Goal: Task Accomplishment & Management: Use online tool/utility

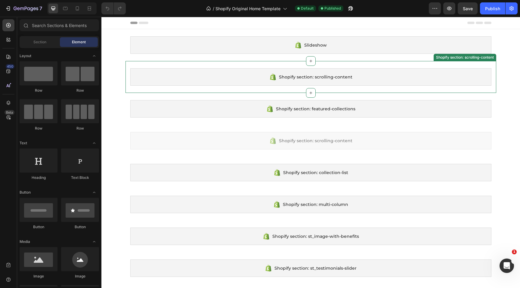
scroll to position [1, 0]
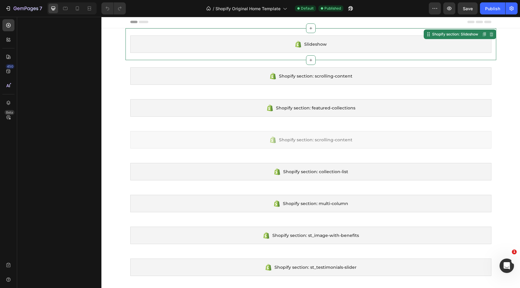
click at [317, 39] on div "Slideshow" at bounding box center [310, 44] width 361 height 17
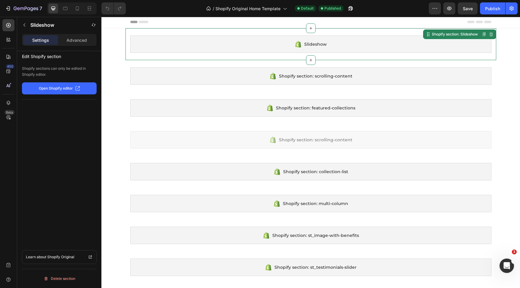
click at [57, 92] on button "Open Shopify editor" at bounding box center [59, 88] width 75 height 12
click at [73, 42] on p "Advanced" at bounding box center [77, 40] width 20 height 6
click at [45, 41] on p "Settings" at bounding box center [40, 40] width 17 height 6
click at [28, 22] on button "button" at bounding box center [25, 25] width 10 height 10
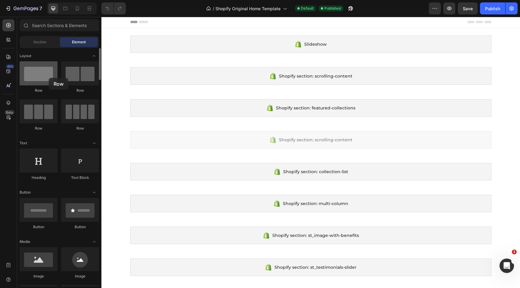
click at [49, 78] on div at bounding box center [39, 73] width 38 height 24
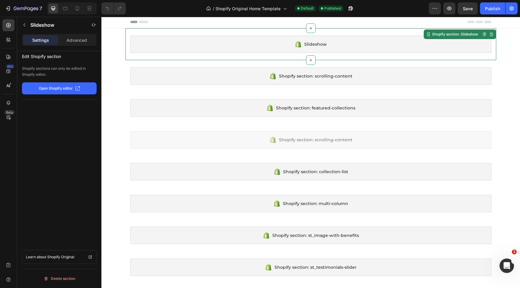
click at [259, 44] on div "Slideshow" at bounding box center [310, 44] width 361 height 17
click at [28, 23] on button "button" at bounding box center [25, 25] width 10 height 10
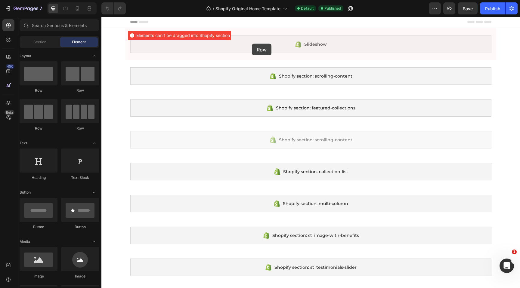
drag, startPoint x: 160, startPoint y: 94, endPoint x: 257, endPoint y: 42, distance: 110.0
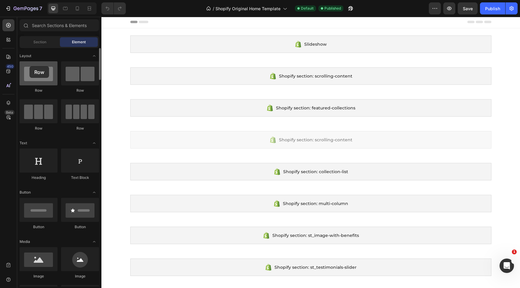
drag, startPoint x: 46, startPoint y: 72, endPoint x: 29, endPoint y: 66, distance: 18.2
click at [29, 66] on div at bounding box center [39, 73] width 38 height 24
click at [71, 76] on div at bounding box center [80, 73] width 38 height 24
click at [41, 75] on div at bounding box center [39, 73] width 38 height 24
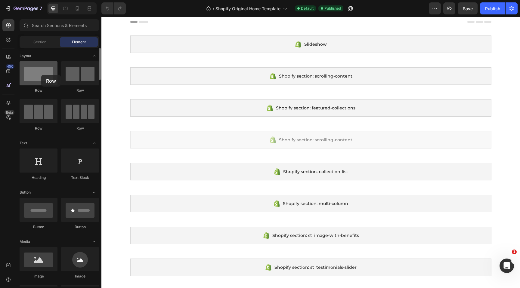
click at [41, 75] on div at bounding box center [39, 73] width 38 height 24
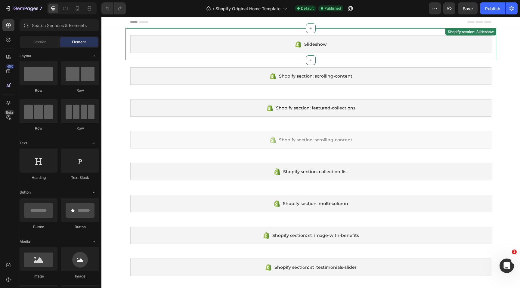
click at [229, 35] on div "Slideshow Shopify section: Slideshow" at bounding box center [310, 44] width 371 height 32
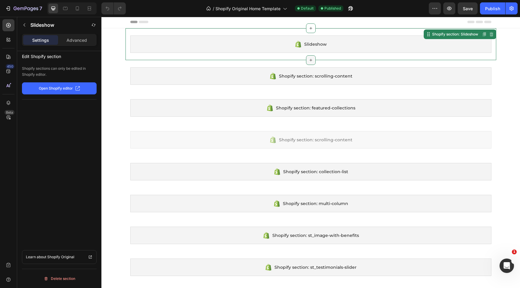
click at [311, 59] on icon at bounding box center [310, 60] width 5 height 5
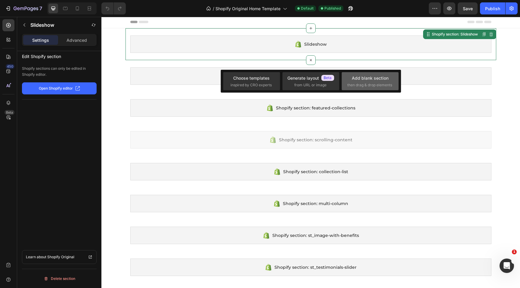
click at [358, 76] on div "Add blank section" at bounding box center [370, 78] width 37 height 6
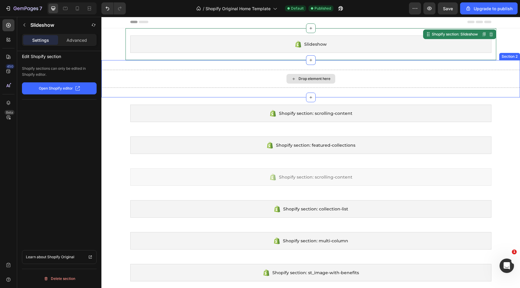
click at [302, 76] on div "Drop element here" at bounding box center [310, 79] width 49 height 10
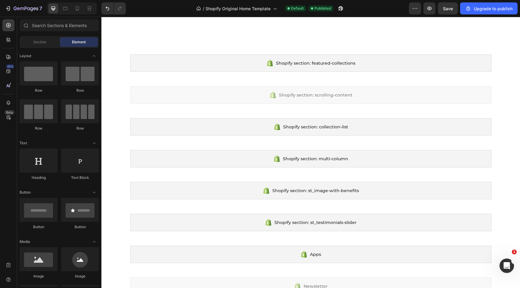
scroll to position [0, 0]
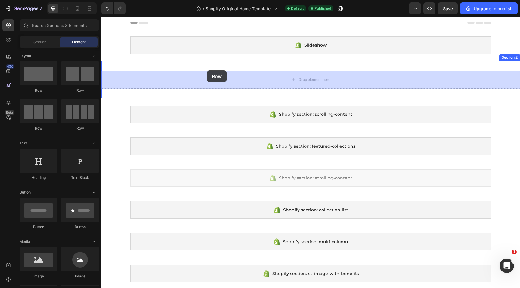
drag, startPoint x: 134, startPoint y: 93, endPoint x: 207, endPoint y: 70, distance: 76.2
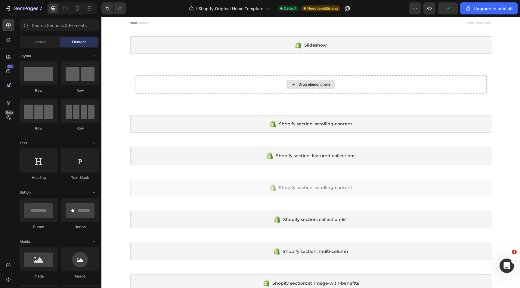
click at [290, 82] on div "Drop element here" at bounding box center [310, 85] width 49 height 10
click at [299, 82] on div "Drop element here" at bounding box center [310, 85] width 49 height 10
click at [308, 84] on div "Drop element here" at bounding box center [315, 84] width 32 height 5
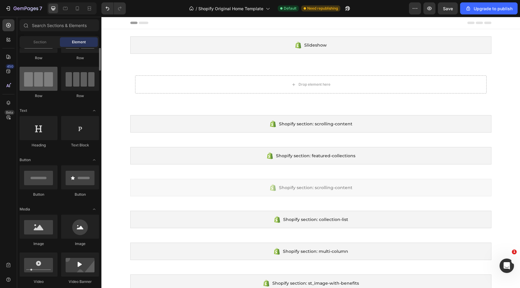
scroll to position [66, 0]
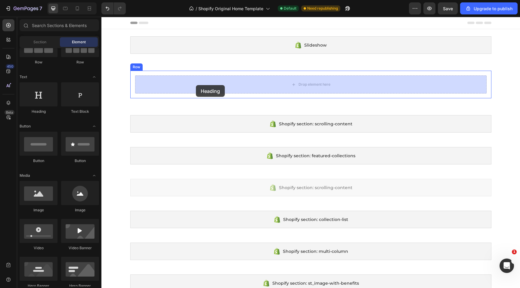
drag, startPoint x: 144, startPoint y: 116, endPoint x: 197, endPoint y: 83, distance: 62.9
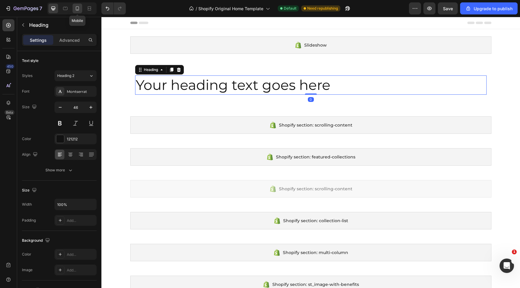
click at [76, 8] on icon at bounding box center [77, 8] width 6 height 6
type input "41"
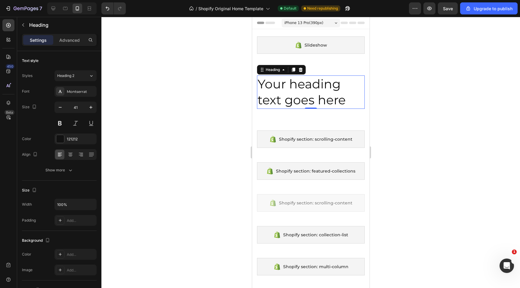
click at [294, 89] on h2 "Your heading text goes here" at bounding box center [311, 92] width 108 height 33
click at [347, 96] on p "Your heading text goes here" at bounding box center [310, 92] width 107 height 32
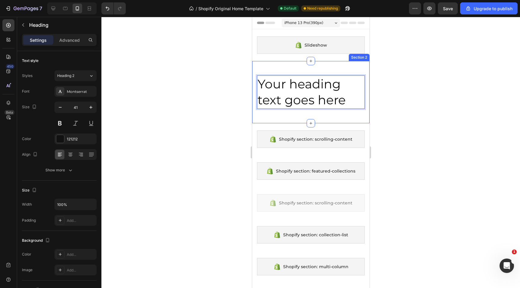
click at [306, 59] on div "Slideshow Shopify section: Slideshow" at bounding box center [310, 45] width 117 height 32
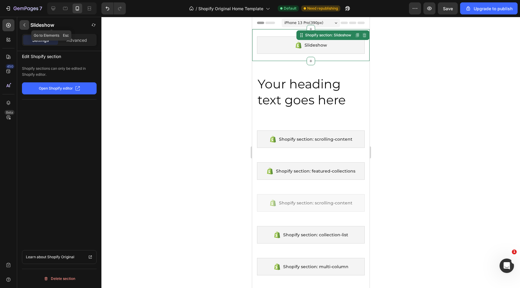
click at [28, 23] on button "button" at bounding box center [25, 25] width 10 height 10
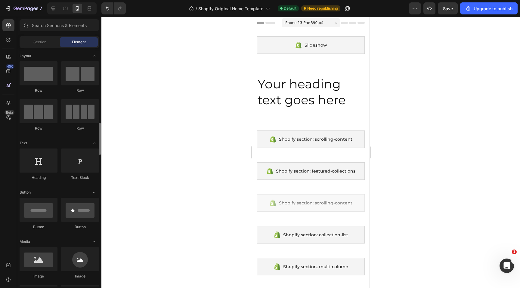
scroll to position [66, 0]
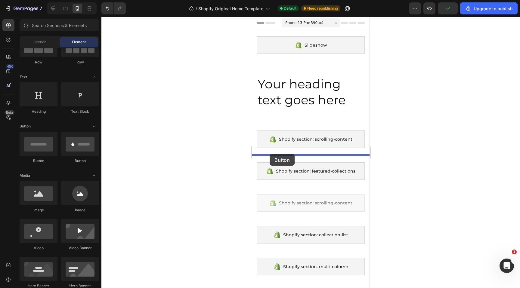
drag, startPoint x: 298, startPoint y: 160, endPoint x: 269, endPoint y: 154, distance: 29.5
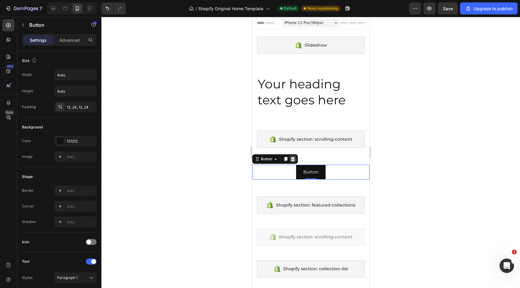
click at [291, 157] on icon at bounding box center [292, 159] width 5 height 5
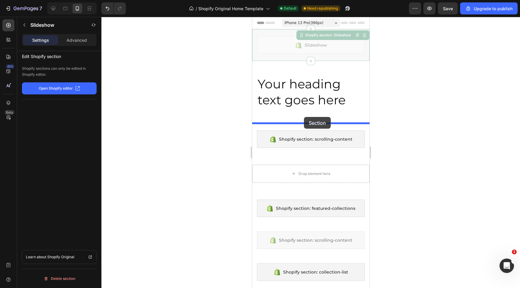
drag, startPoint x: 307, startPoint y: 52, endPoint x: 303, endPoint y: 119, distance: 66.6
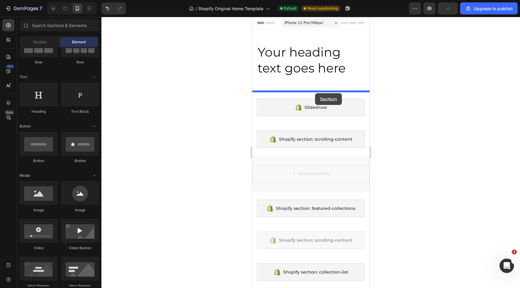
drag, startPoint x: 308, startPoint y: 171, endPoint x: 313, endPoint y: 88, distance: 83.5
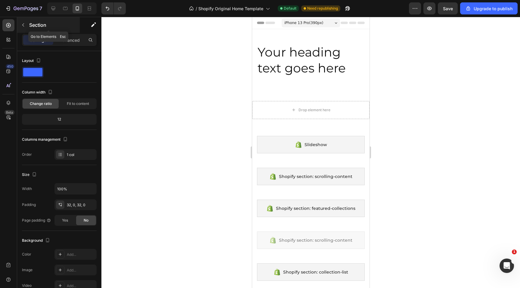
click at [25, 25] on icon "button" at bounding box center [23, 25] width 5 height 5
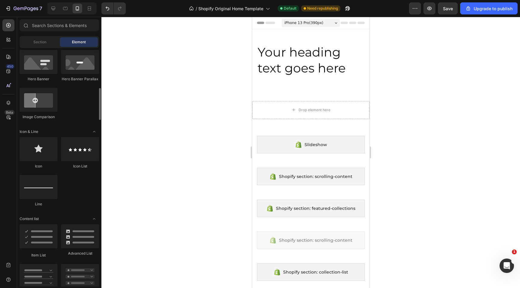
scroll to position [314, 0]
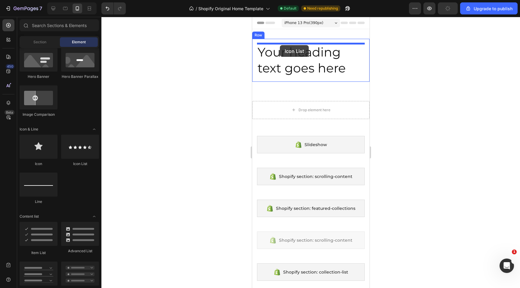
drag, startPoint x: 330, startPoint y: 169, endPoint x: 280, endPoint y: 45, distance: 134.1
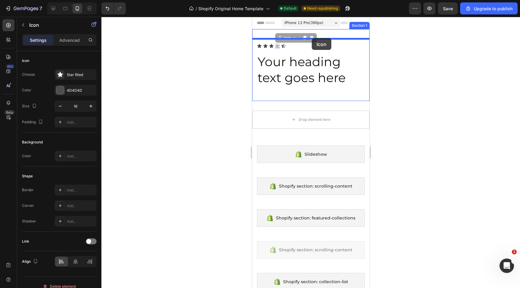
drag, startPoint x: 279, startPoint y: 45, endPoint x: 311, endPoint y: 38, distance: 33.2
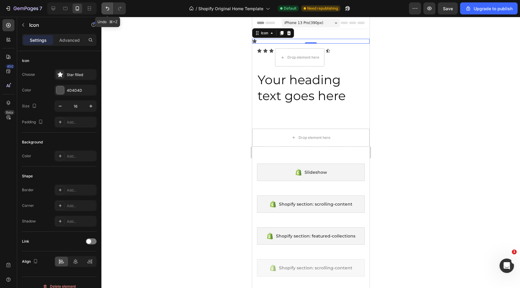
click at [107, 10] on icon "Undo/Redo" at bounding box center [107, 8] width 6 height 6
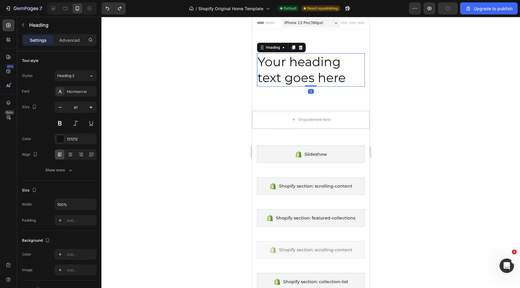
click at [281, 59] on p "Your heading text goes here" at bounding box center [310, 70] width 107 height 32
click at [300, 45] on icon at bounding box center [301, 47] width 4 height 4
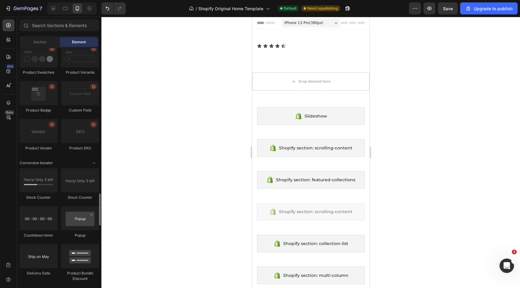
scroll to position [1092, 0]
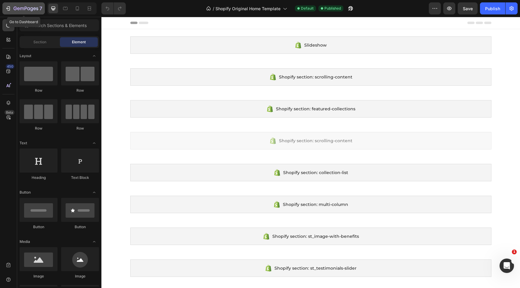
click at [26, 10] on icon "button" at bounding box center [26, 8] width 25 height 5
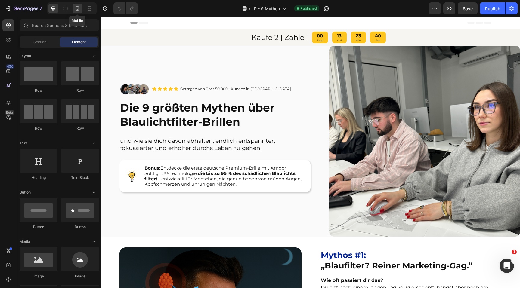
click at [75, 10] on icon at bounding box center [77, 8] width 6 height 6
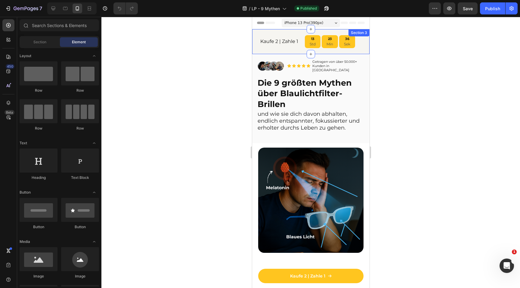
click at [284, 39] on h2 "Kaufe 2 | Zahle 1" at bounding box center [279, 42] width 42 height 8
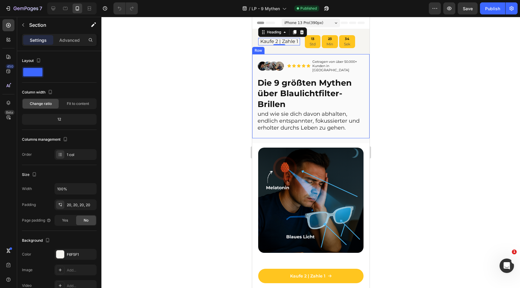
click at [302, 53] on div "Kaufe 2 | Zahle 1 Heading 0 13 Std 23 Min 34 Sek Countdown Timer Row Section 3" at bounding box center [310, 41] width 117 height 25
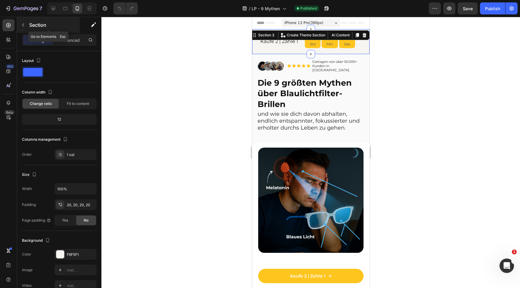
click at [21, 26] on icon "button" at bounding box center [23, 25] width 5 height 5
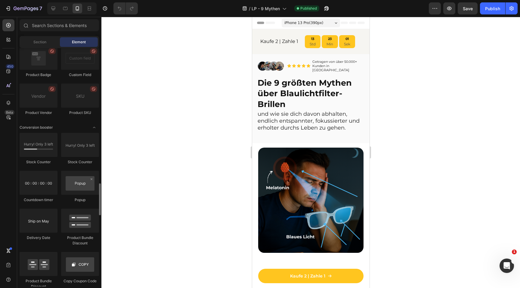
scroll to position [1124, 0]
click at [14, 9] on icon "button" at bounding box center [15, 9] width 3 height 4
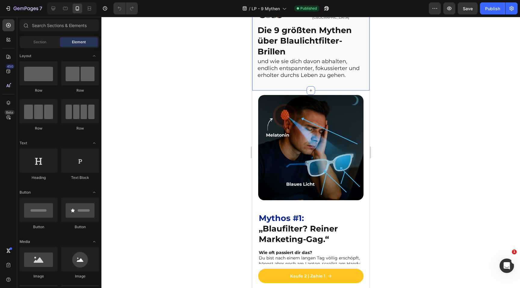
scroll to position [90, 0]
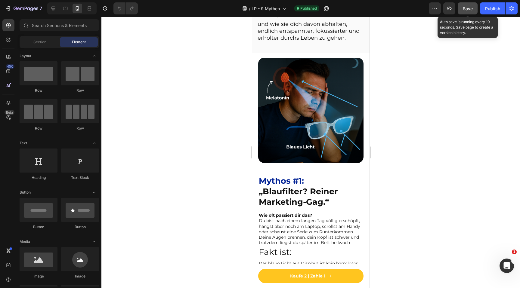
click at [470, 11] on span "Save" at bounding box center [468, 8] width 10 height 5
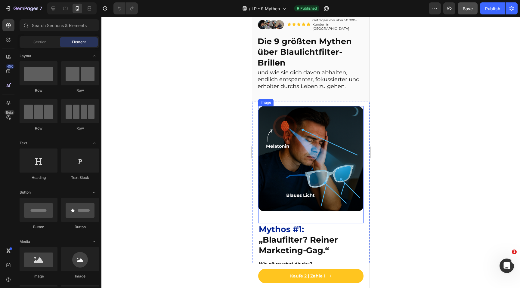
scroll to position [0, 0]
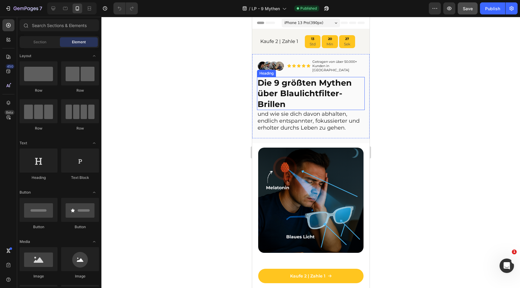
click at [308, 88] on h2 "Die 9 größten Mythen über Blaulichtfilter-Brillen" at bounding box center [311, 93] width 108 height 33
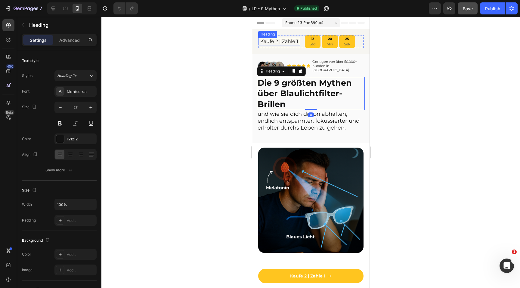
click at [293, 41] on h2 "Kaufe 2 | Zahle 1" at bounding box center [279, 42] width 42 height 8
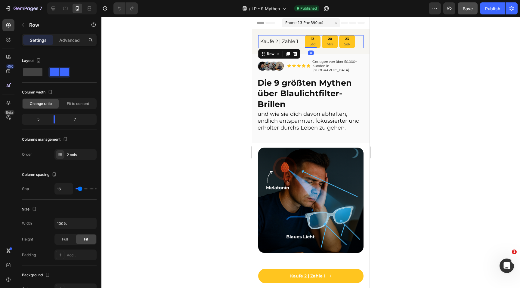
click at [290, 47] on div "Kaufe 2 | Zahle 1 Heading" at bounding box center [279, 41] width 42 height 13
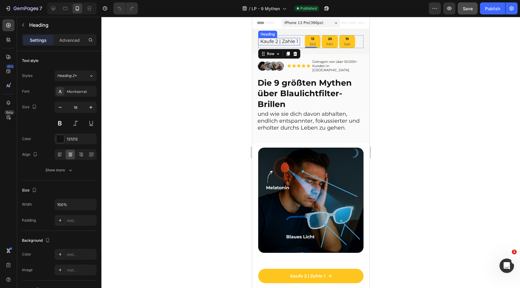
click at [268, 42] on h2 "Kaufe 2 | Zahle 1" at bounding box center [279, 42] width 42 height 8
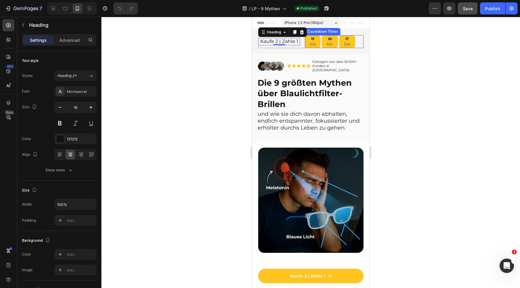
click at [314, 42] on p "Std" at bounding box center [312, 44] width 6 height 5
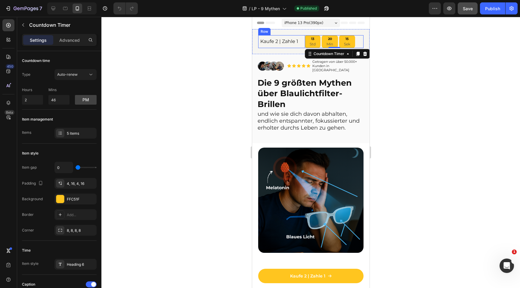
click at [299, 47] on div "Kaufe 2 | Zahle 1 Heading" at bounding box center [279, 41] width 42 height 13
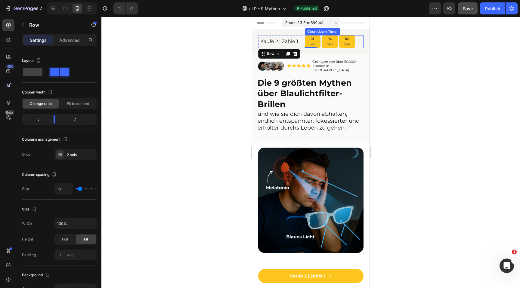
click at [340, 39] on div "50 Sek" at bounding box center [347, 41] width 16 height 13
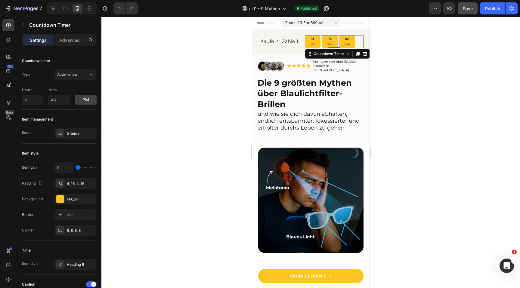
click at [328, 38] on div "16" at bounding box center [329, 38] width 7 height 5
click at [344, 40] on div "21" at bounding box center [347, 38] width 6 height 5
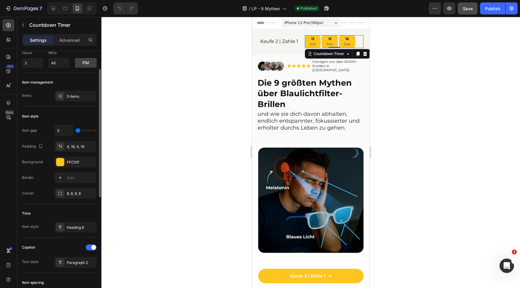
scroll to position [37, 0]
click at [76, 144] on div "4, 16, 4, 16" at bounding box center [75, 146] width 17 height 5
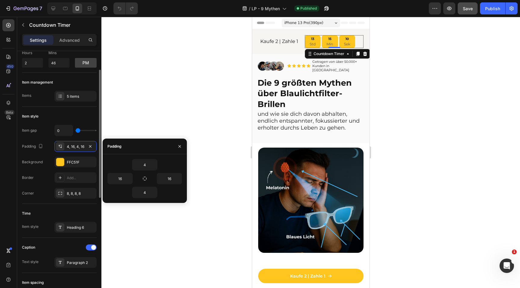
click at [75, 124] on div "Item style Item gap 0 Padding 4, 16, 4, 16 Background FFC51F Border Add... Corn…" at bounding box center [59, 155] width 75 height 97
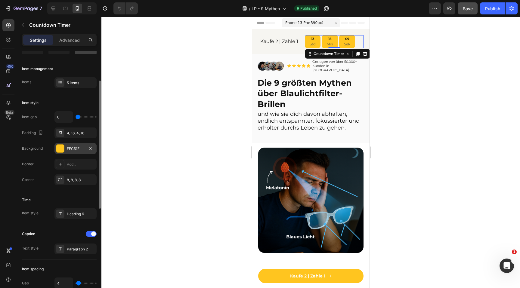
scroll to position [53, 0]
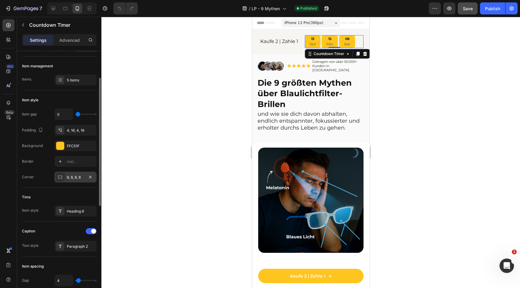
click at [73, 175] on div "8, 8, 8, 8" at bounding box center [75, 177] width 17 height 5
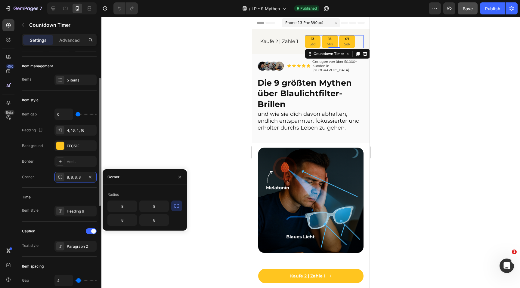
click at [43, 174] on div "Corner 8, 8, 8, 8" at bounding box center [59, 177] width 75 height 11
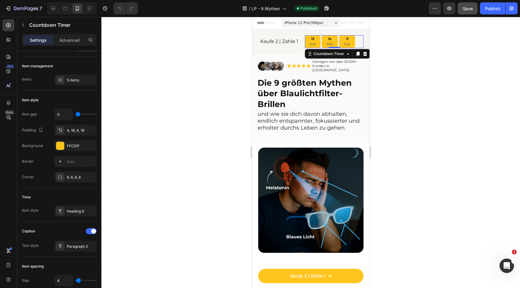
click at [340, 37] on div "11 Sek" at bounding box center [347, 41] width 16 height 13
click at [78, 82] on div "5 items" at bounding box center [81, 80] width 28 height 5
click at [82, 67] on div "Item management" at bounding box center [59, 66] width 75 height 10
click at [81, 163] on div "Add..." at bounding box center [81, 161] width 28 height 5
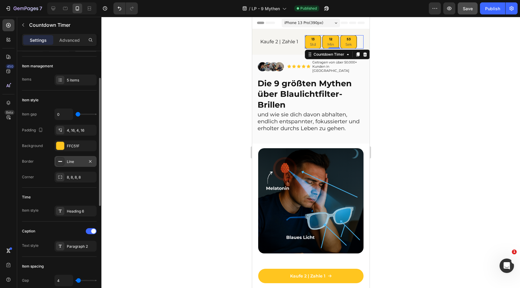
click at [340, 45] on div "13 Std 12 Min 53 Sek" at bounding box center [331, 42] width 52 height 14
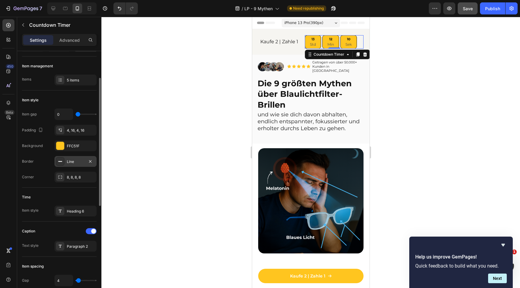
click at [320, 40] on div "13 Std" at bounding box center [313, 42] width 16 height 14
click at [277, 40] on h2 "Kaufe 2 | Zahle 1" at bounding box center [279, 42] width 42 height 8
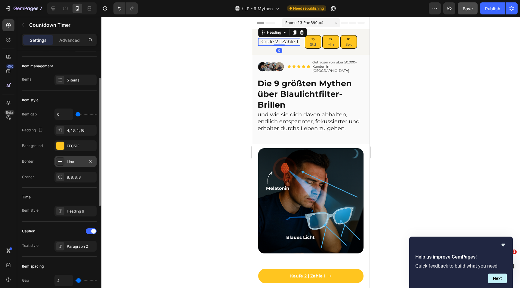
scroll to position [0, 0]
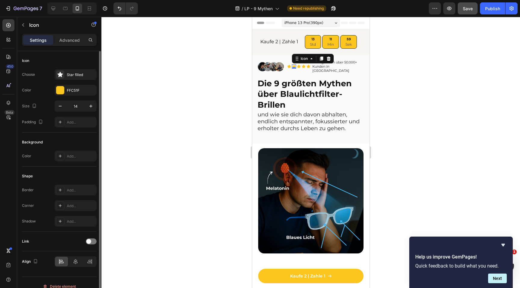
click at [294, 67] on div "Icon 0" at bounding box center [294, 66] width 4 height 4
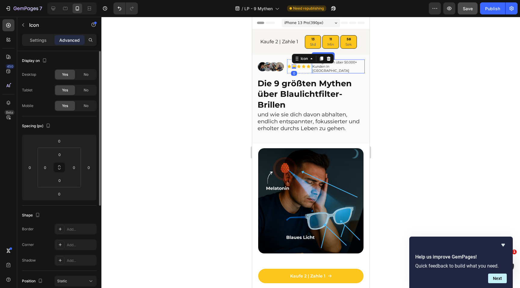
click at [327, 69] on p "Getragen von über 50.000+ Kunden in Deutschland" at bounding box center [338, 66] width 52 height 13
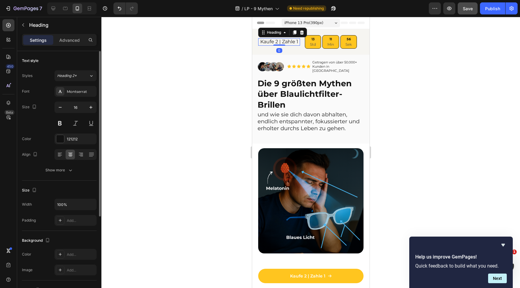
click at [280, 40] on h2 "Kaufe 2 | Zahle 1" at bounding box center [279, 42] width 42 height 8
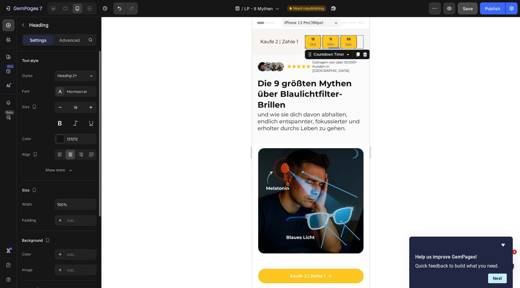
click at [332, 46] on p "Min" at bounding box center [330, 44] width 7 height 5
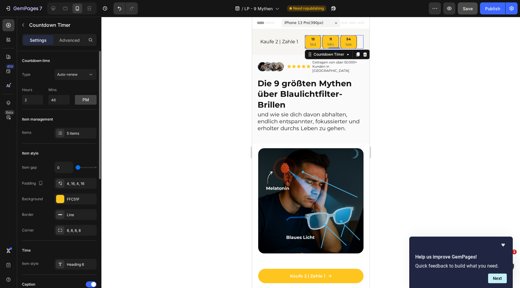
click at [354, 44] on div "54 Sek" at bounding box center [348, 42] width 17 height 14
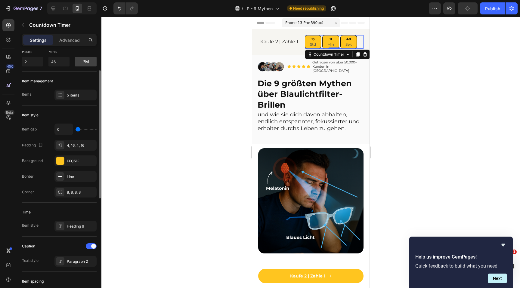
scroll to position [37, 0]
click at [74, 147] on div "4, 16, 4, 16" at bounding box center [75, 146] width 17 height 5
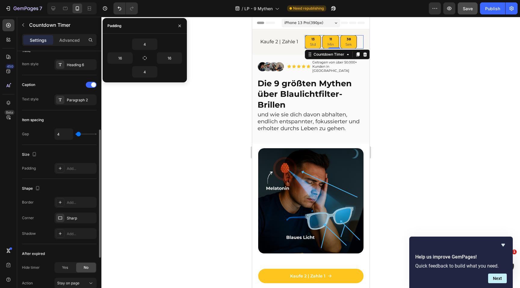
scroll to position [215, 0]
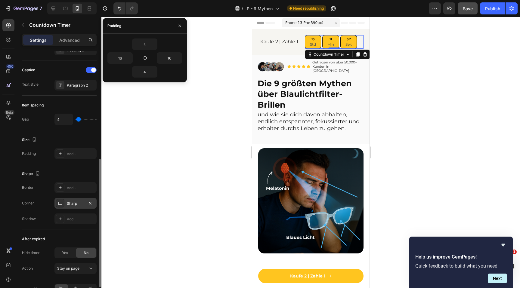
click at [78, 205] on div "Sharp" at bounding box center [75, 203] width 17 height 5
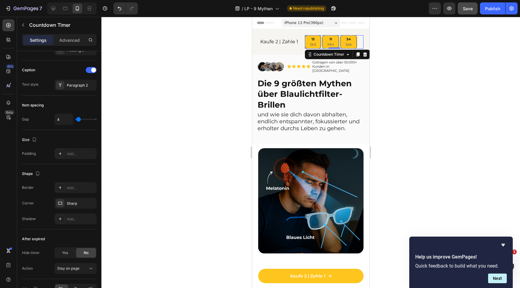
click at [79, 170] on div "Shape" at bounding box center [59, 174] width 75 height 10
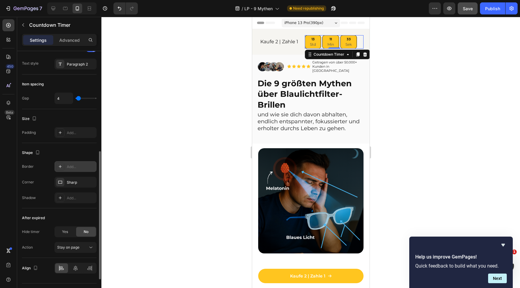
scroll to position [250, 0]
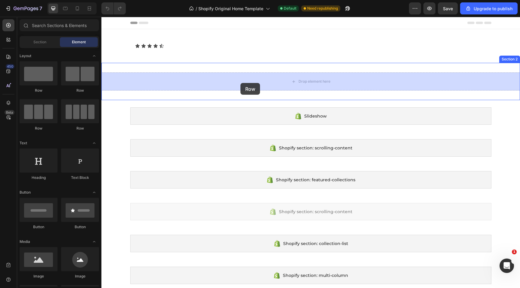
drag, startPoint x: 137, startPoint y: 99, endPoint x: 241, endPoint y: 83, distance: 105.0
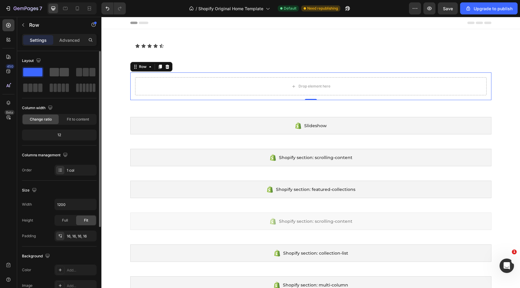
click at [67, 70] on span at bounding box center [64, 72] width 9 height 8
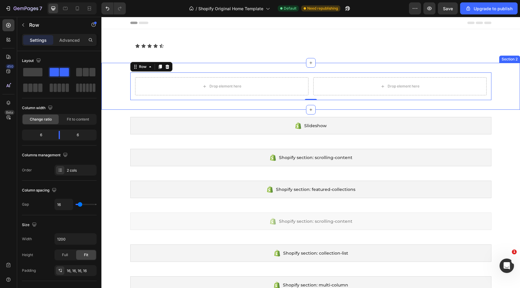
drag, startPoint x: 138, startPoint y: 91, endPoint x: 236, endPoint y: 63, distance: 101.9
drag, startPoint x: 132, startPoint y: 86, endPoint x: 203, endPoint y: 64, distance: 74.1
click at [184, 62] on div "Icon Icon Icon Icon Icon Icon List Row Section 1" at bounding box center [310, 46] width 419 height 34
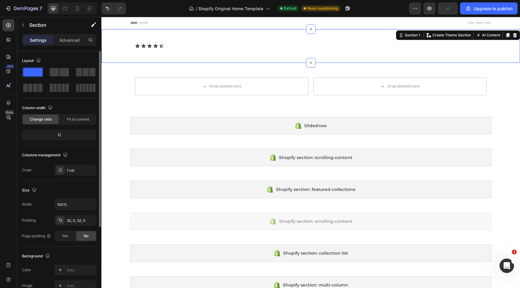
click at [34, 72] on span at bounding box center [32, 72] width 19 height 8
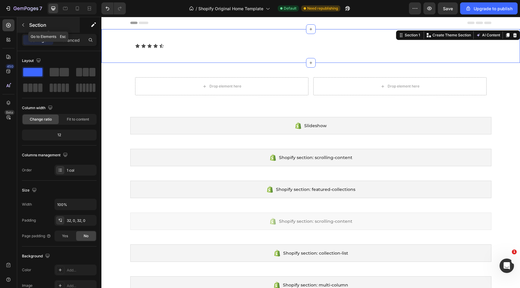
click at [24, 27] on icon "button" at bounding box center [23, 25] width 5 height 5
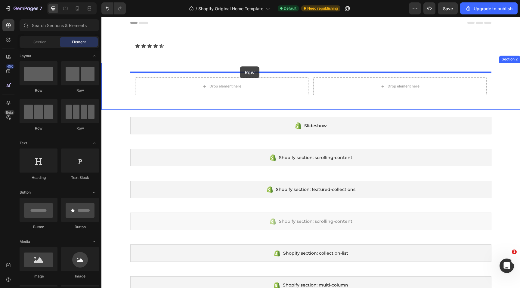
drag, startPoint x: 142, startPoint y: 90, endPoint x: 239, endPoint y: 66, distance: 100.4
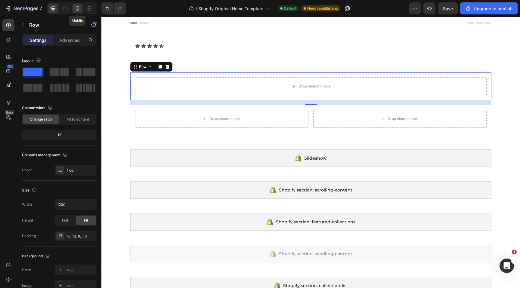
click at [77, 12] on div at bounding box center [78, 9] width 10 height 10
type input "100%"
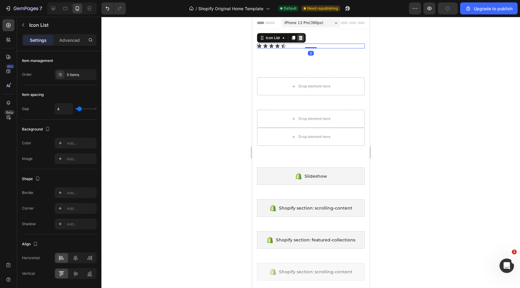
click at [301, 37] on icon at bounding box center [301, 38] width 4 height 4
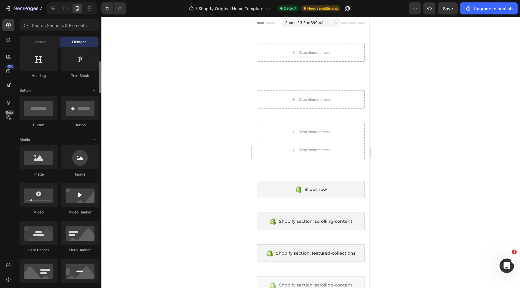
scroll to position [103, 0]
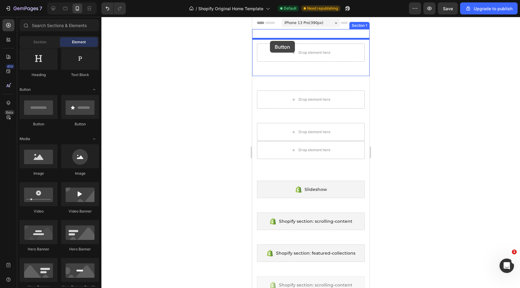
drag, startPoint x: 326, startPoint y: 128, endPoint x: 270, endPoint y: 41, distance: 103.1
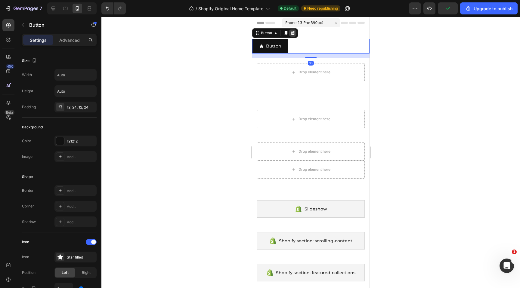
click at [291, 33] on icon at bounding box center [293, 33] width 4 height 4
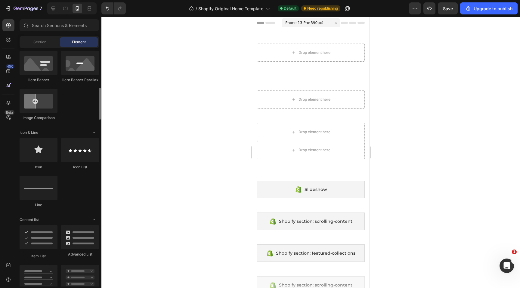
scroll to position [326, 0]
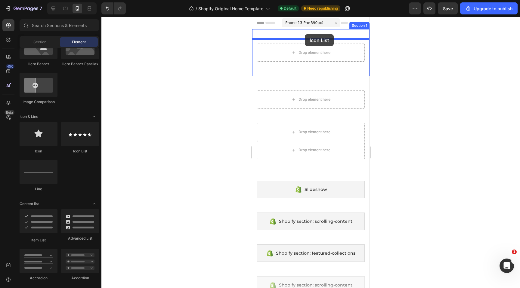
drag, startPoint x: 327, startPoint y: 153, endPoint x: 305, endPoint y: 34, distance: 120.7
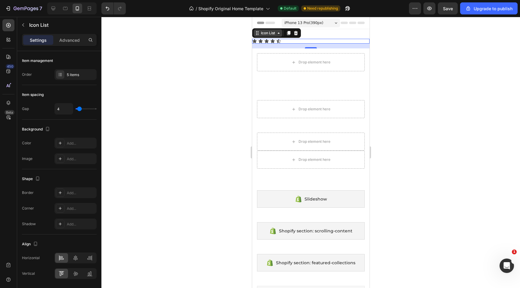
click at [257, 36] on div "Icon List" at bounding box center [267, 32] width 29 height 7
click at [417, 10] on icon "button" at bounding box center [415, 8] width 6 height 6
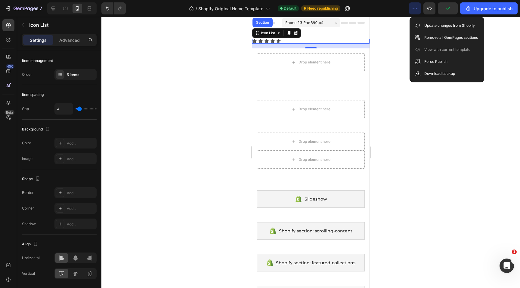
click at [276, 41] on icon at bounding box center [278, 41] width 5 height 5
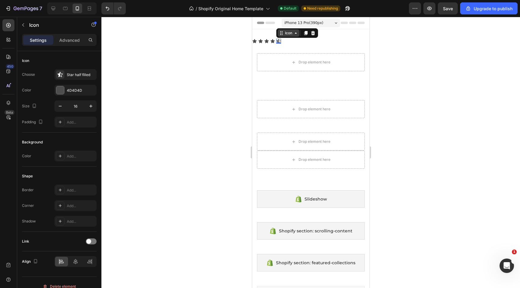
click at [291, 33] on div "Icon" at bounding box center [288, 33] width 10 height 0
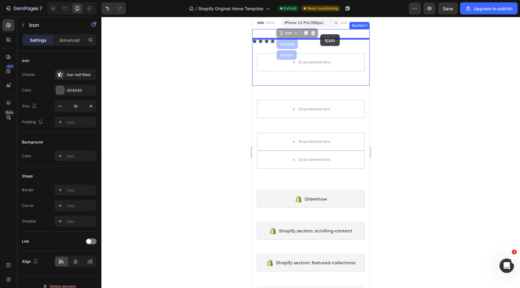
drag, startPoint x: 290, startPoint y: 33, endPoint x: 320, endPoint y: 34, distance: 29.8
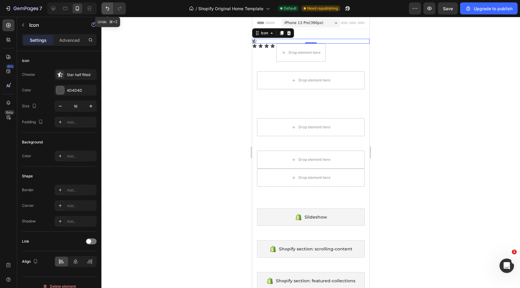
click at [104, 10] on button "Undo/Redo" at bounding box center [107, 8] width 12 height 12
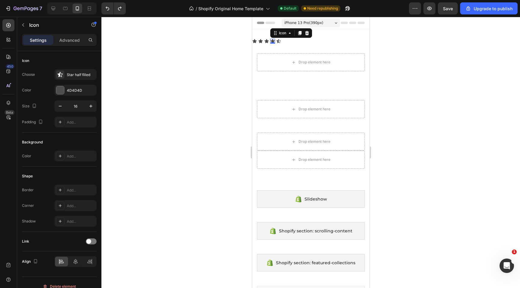
click at [270, 39] on icon at bounding box center [272, 41] width 5 height 5
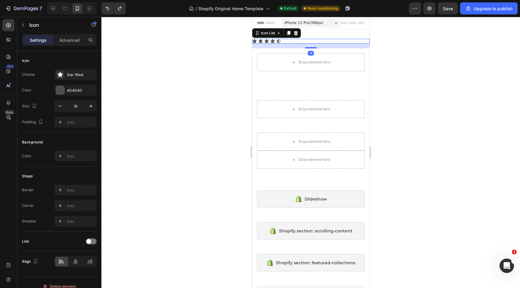
click at [281, 41] on div "Icon Icon Icon Icon Icon" at bounding box center [310, 41] width 117 height 5
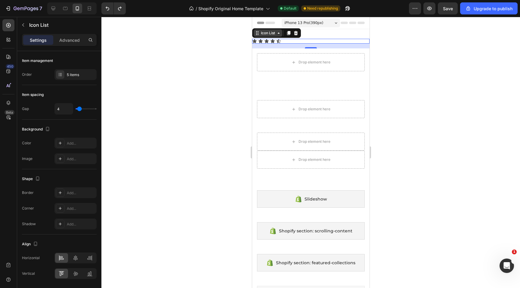
click at [263, 33] on div "Icon List" at bounding box center [267, 32] width 17 height 5
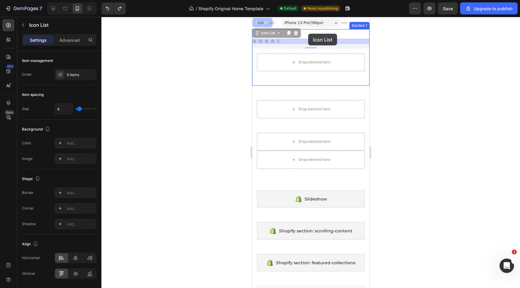
drag, startPoint x: 262, startPoint y: 33, endPoint x: 308, endPoint y: 34, distance: 46.3
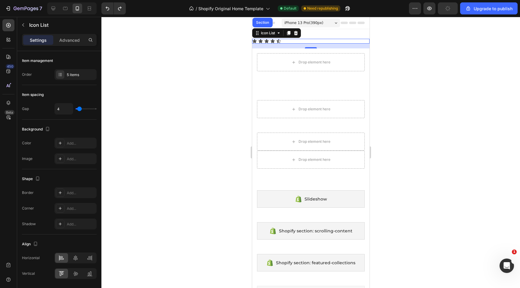
click at [283, 41] on div "Icon Icon Icon Icon Icon" at bounding box center [310, 41] width 117 height 5
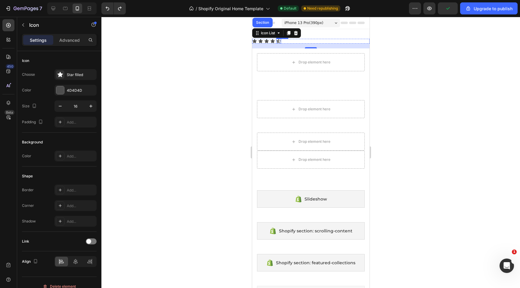
click at [274, 40] on icon at bounding box center [272, 41] width 5 height 5
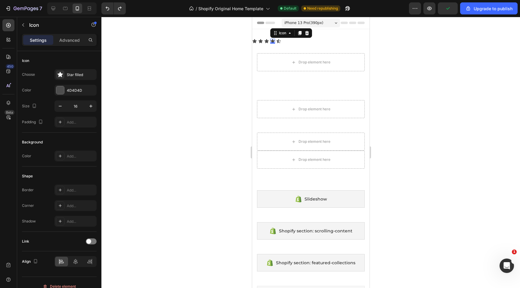
click at [274, 40] on icon at bounding box center [272, 41] width 5 height 5
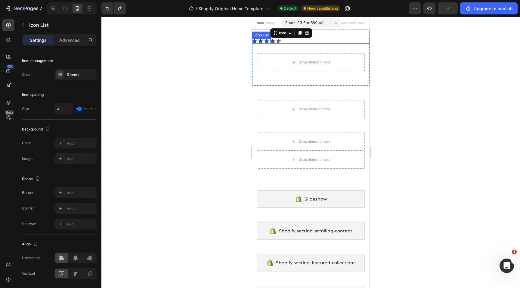
click at [283, 39] on div "Icon Icon Icon Icon 0 Icon" at bounding box center [310, 41] width 117 height 5
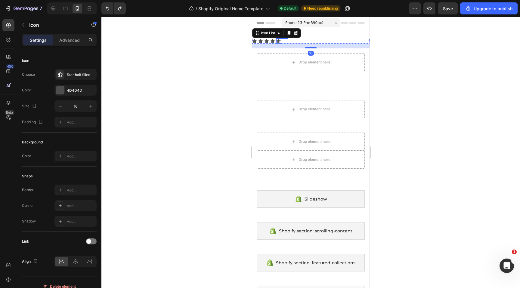
click at [279, 40] on icon at bounding box center [278, 41] width 4 height 4
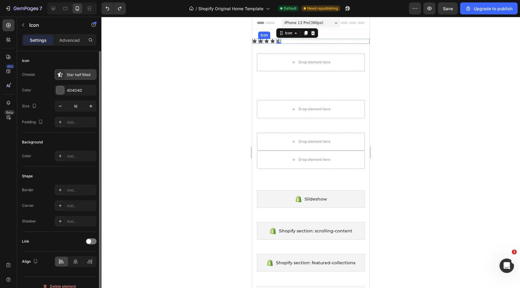
click at [74, 72] on div "Star half filled" at bounding box center [81, 74] width 28 height 5
drag, startPoint x: 83, startPoint y: 59, endPoint x: 85, endPoint y: 60, distance: 3.1
click at [83, 59] on div "Icon" at bounding box center [59, 61] width 75 height 10
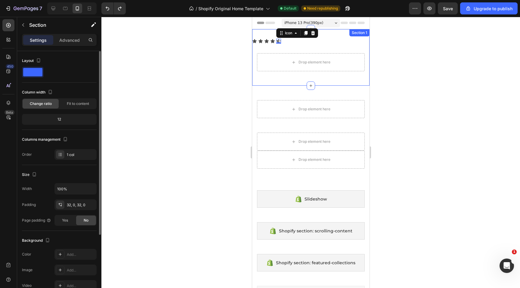
click at [270, 44] on div "Icon Icon Icon Icon Icon 0 Icon List Drop element here Row" at bounding box center [310, 57] width 117 height 37
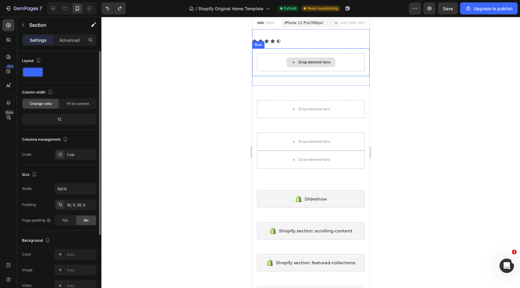
click at [308, 58] on div "Drop element here" at bounding box center [310, 62] width 49 height 10
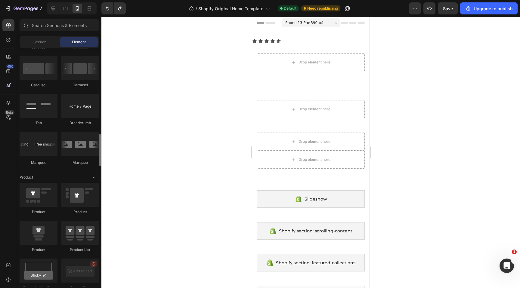
scroll to position [645, 0]
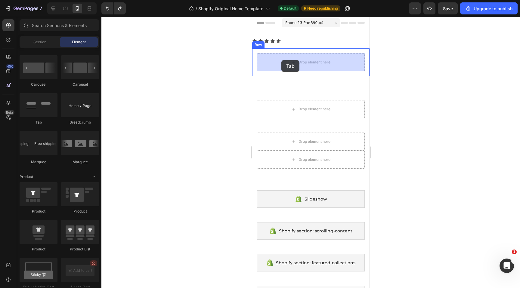
drag, startPoint x: 295, startPoint y: 131, endPoint x: 282, endPoint y: 57, distance: 74.6
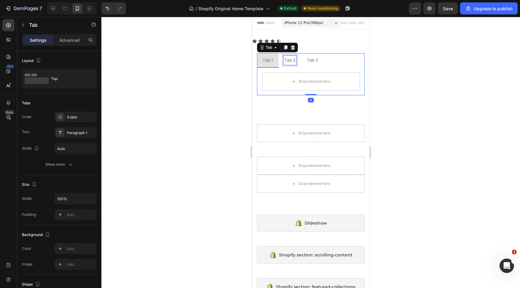
click at [291, 64] on div "Tab 2" at bounding box center [289, 60] width 13 height 9
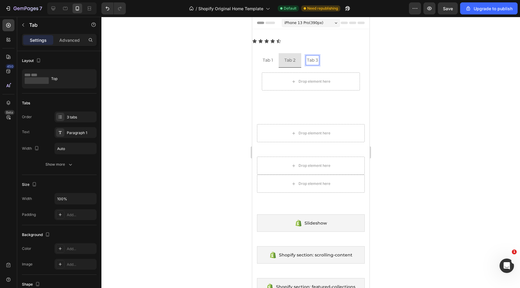
click at [313, 63] on p "Tab 3" at bounding box center [312, 61] width 11 height 8
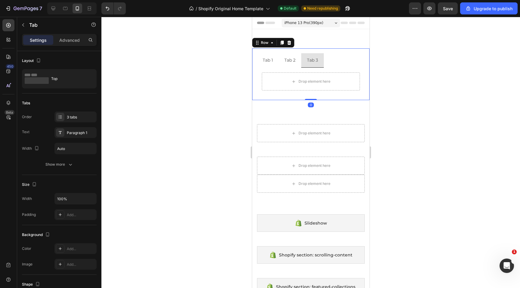
click at [335, 49] on div "Tab 1 Tab 2 Tab 3 Drop element here Tab Row 0" at bounding box center [310, 74] width 117 height 52
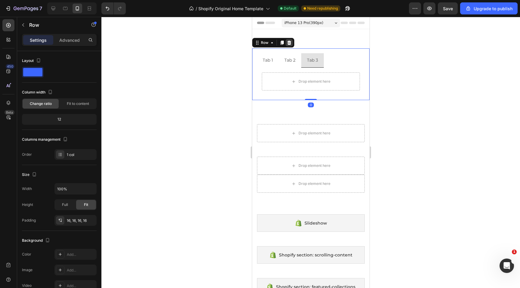
click at [290, 42] on icon at bounding box center [289, 43] width 4 height 4
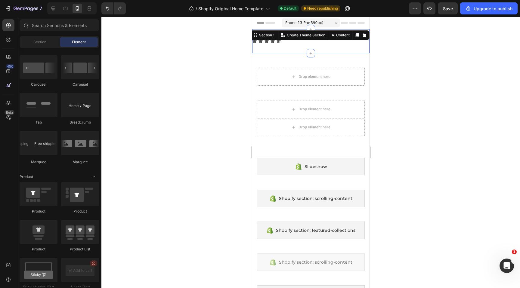
click at [290, 37] on div "Icon Icon Icon Icon Icon Icon List Section 1 You can create reusable sections C…" at bounding box center [310, 41] width 117 height 24
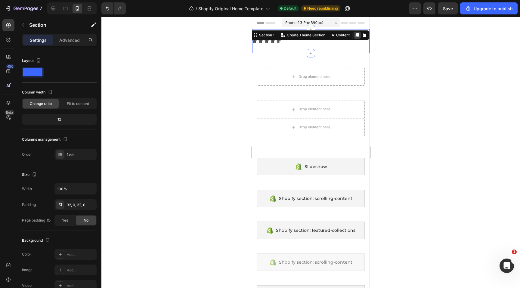
click at [360, 35] on div at bounding box center [356, 35] width 7 height 7
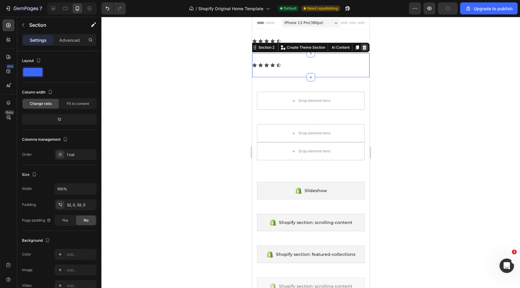
click at [363, 45] on div at bounding box center [364, 47] width 7 height 7
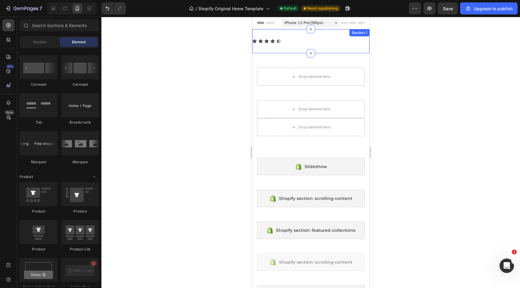
click at [327, 38] on div "Icon Icon Icon Icon Icon Icon List Section 1" at bounding box center [310, 41] width 117 height 24
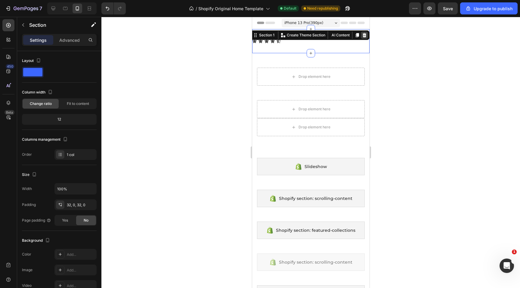
click at [366, 37] on icon at bounding box center [364, 35] width 5 height 5
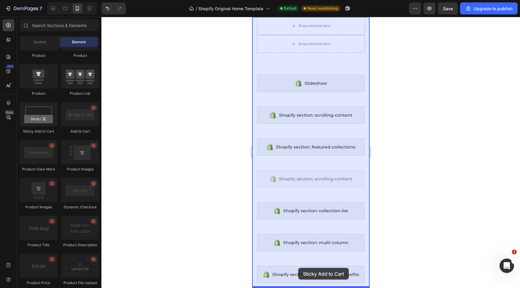
scroll to position [65, 0]
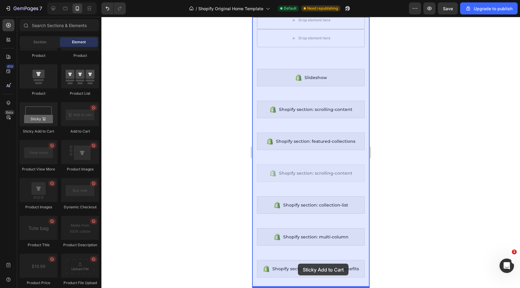
drag, startPoint x: 303, startPoint y: 143, endPoint x: 298, endPoint y: 264, distance: 120.8
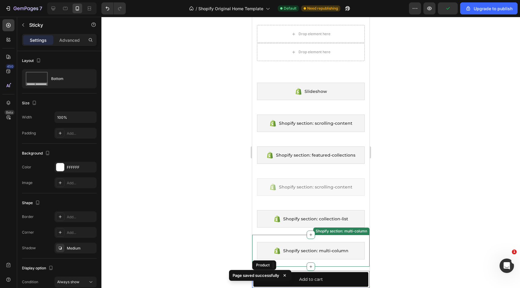
scroll to position [0, 0]
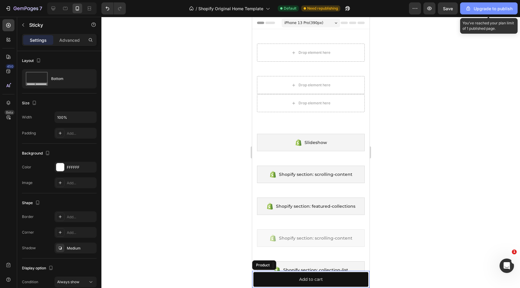
click at [484, 5] on div "Upgrade to publish" at bounding box center [488, 8] width 47 height 6
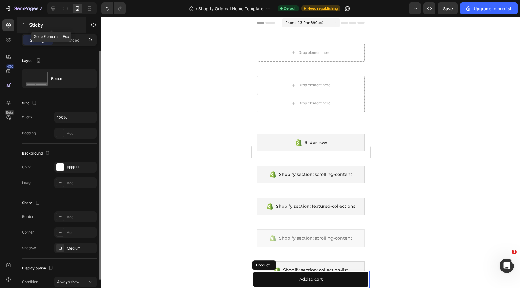
click at [25, 24] on icon "button" at bounding box center [23, 25] width 5 height 5
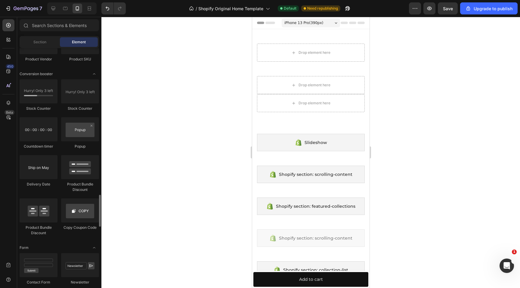
scroll to position [1178, 0]
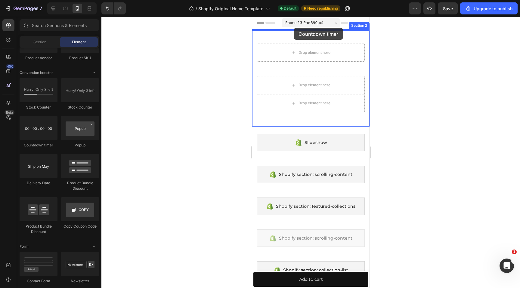
drag, startPoint x: 287, startPoint y: 147, endPoint x: 293, endPoint y: 29, distance: 118.2
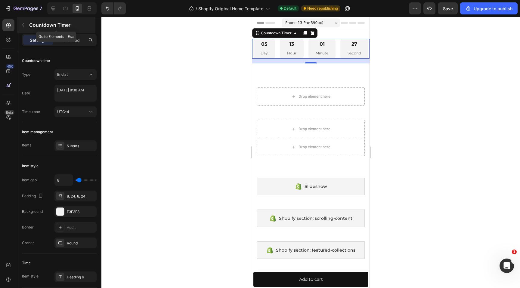
click at [23, 23] on icon "button" at bounding box center [23, 25] width 5 height 5
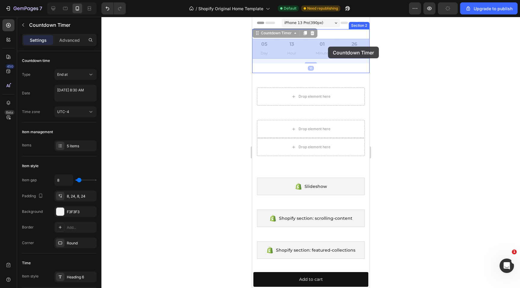
drag, startPoint x: 292, startPoint y: 51, endPoint x: 319, endPoint y: 44, distance: 27.8
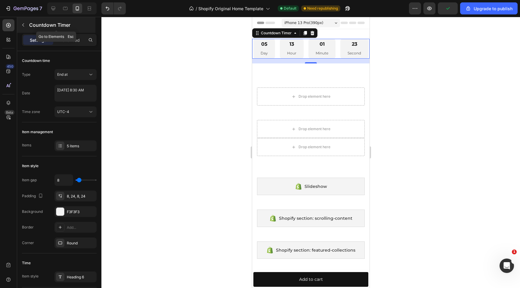
click at [26, 25] on button "button" at bounding box center [23, 25] width 10 height 10
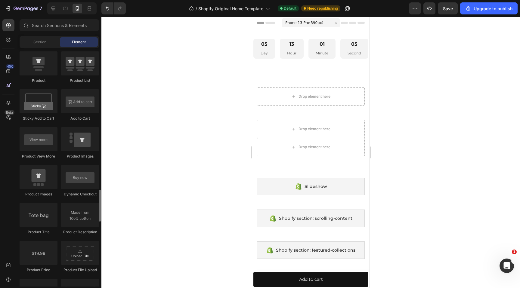
scroll to position [784, 0]
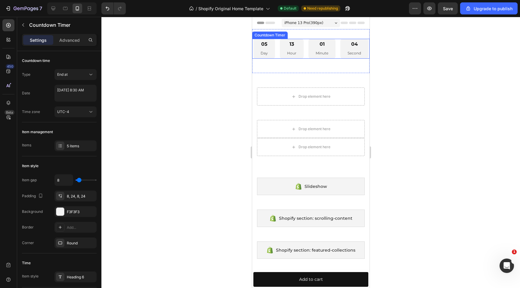
click at [283, 50] on div "13 Hour" at bounding box center [292, 49] width 24 height 20
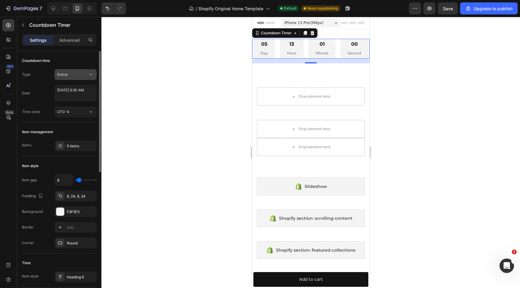
click at [72, 76] on div "End at" at bounding box center [72, 74] width 31 height 5
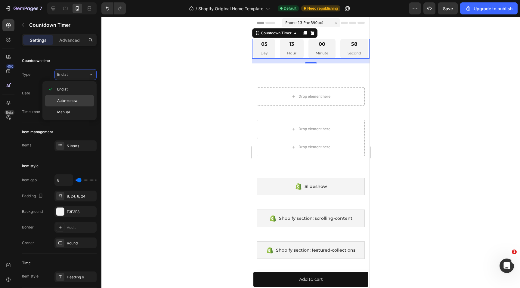
click at [73, 98] on div "Auto-renew" at bounding box center [69, 100] width 49 height 11
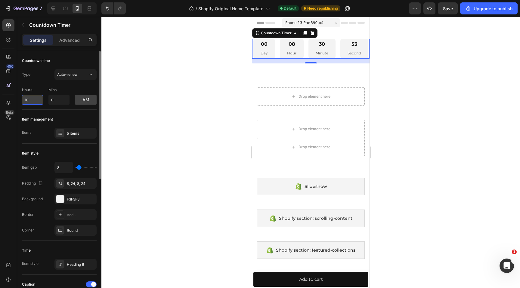
click at [40, 101] on input "10" at bounding box center [32, 100] width 21 height 10
click at [44, 85] on div "Hours 10 Mins 0 am" at bounding box center [59, 95] width 75 height 20
click at [67, 76] on span "Auto-renew" at bounding box center [67, 74] width 20 height 5
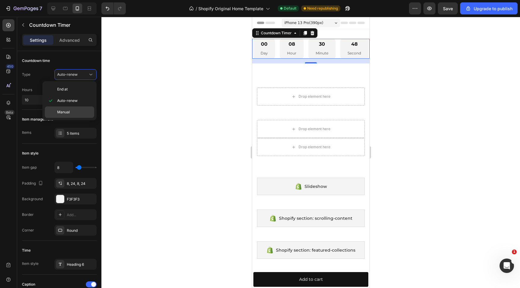
click at [65, 112] on span "Manual" at bounding box center [63, 112] width 13 height 5
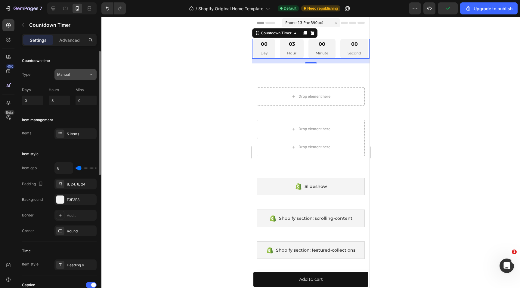
click at [79, 76] on div "Manual" at bounding box center [72, 74] width 31 height 5
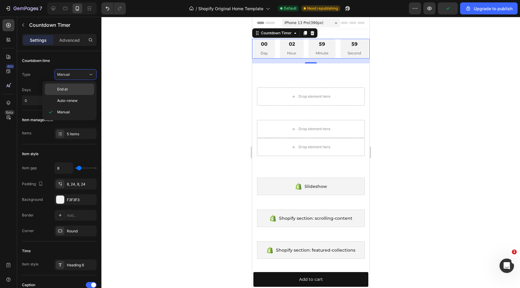
click at [73, 92] on div "End at" at bounding box center [69, 89] width 49 height 11
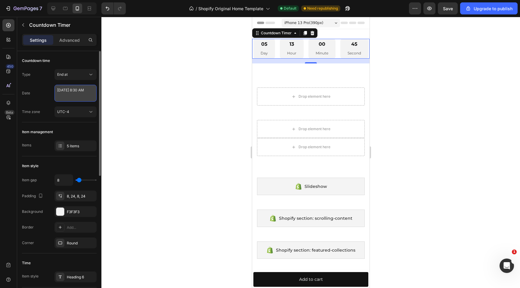
select select "8"
select select "30"
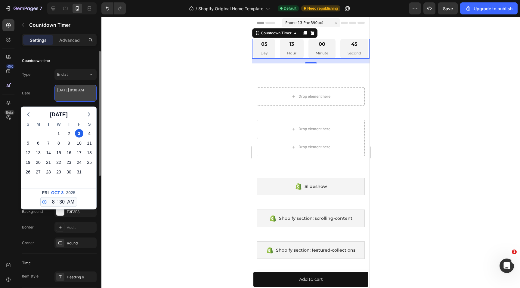
click at [84, 88] on textarea "[DATE] 8:30 AM" at bounding box center [75, 93] width 42 height 17
click at [88, 73] on icon at bounding box center [91, 75] width 6 height 6
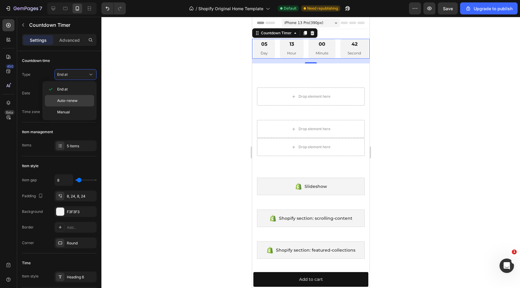
click at [77, 96] on div "Auto-renew" at bounding box center [69, 100] width 49 height 11
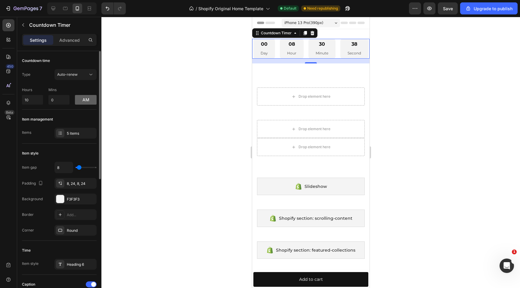
click at [83, 101] on button "am" at bounding box center [86, 100] width 22 height 10
click at [82, 100] on button "pm" at bounding box center [86, 100] width 22 height 10
click at [79, 133] on div "5 items" at bounding box center [81, 133] width 28 height 5
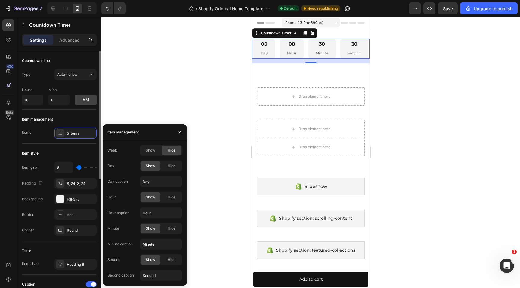
click at [65, 115] on div "Item management" at bounding box center [59, 120] width 75 height 10
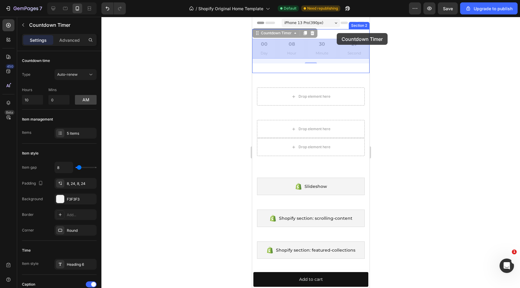
drag, startPoint x: 330, startPoint y: 45, endPoint x: 336, endPoint y: 33, distance: 13.3
drag, startPoint x: 315, startPoint y: 51, endPoint x: 352, endPoint y: 45, distance: 37.5
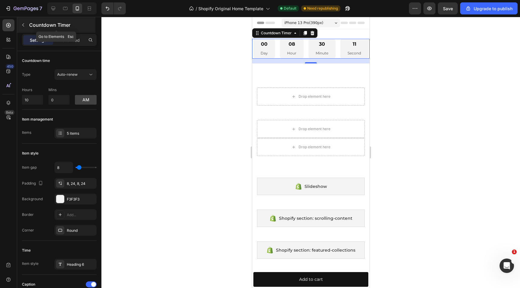
click at [26, 28] on button "button" at bounding box center [23, 25] width 10 height 10
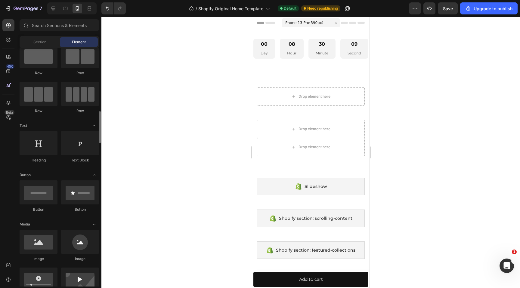
scroll to position [0, 0]
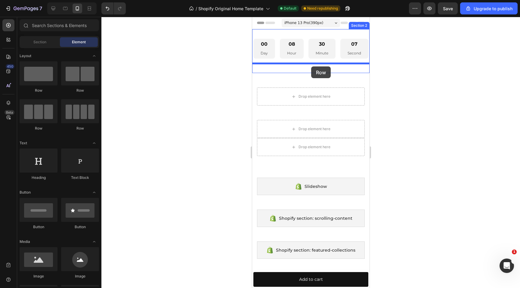
drag, startPoint x: 300, startPoint y: 89, endPoint x: 311, endPoint y: 67, distance: 24.9
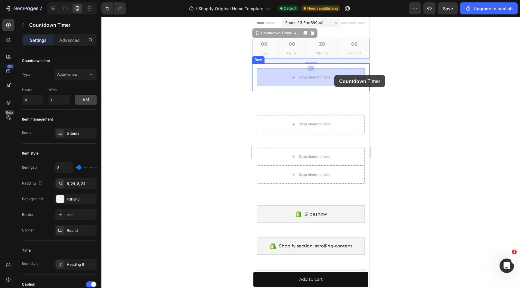
drag, startPoint x: 321, startPoint y: 51, endPoint x: 334, endPoint y: 75, distance: 26.9
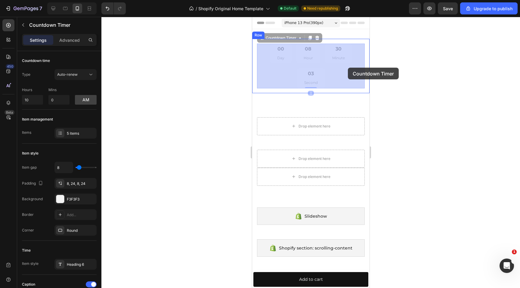
drag, startPoint x: 313, startPoint y: 57, endPoint x: 348, endPoint y: 68, distance: 36.4
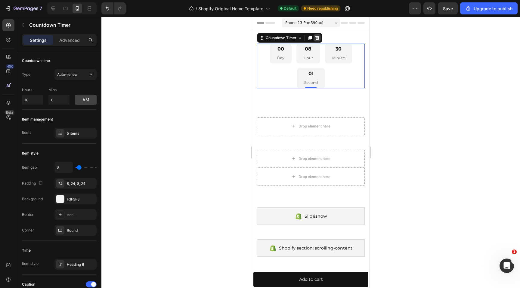
click at [317, 41] on div at bounding box center [316, 37] width 7 height 7
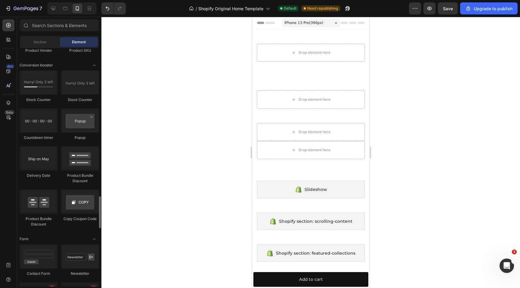
scroll to position [1191, 0]
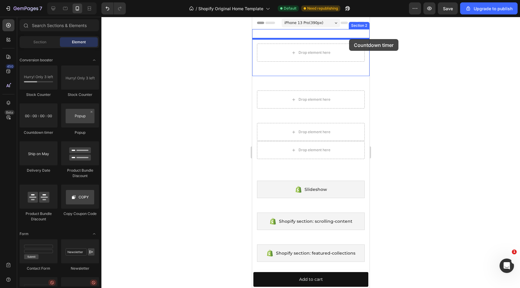
drag, startPoint x: 290, startPoint y: 130, endPoint x: 349, endPoint y: 39, distance: 107.9
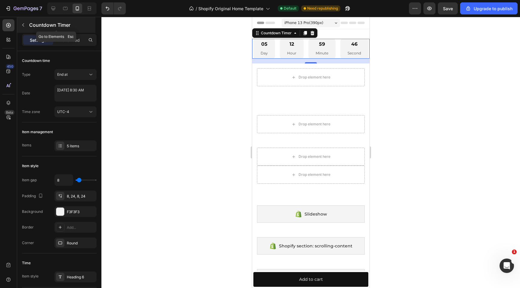
click at [21, 23] on icon "button" at bounding box center [23, 25] width 5 height 5
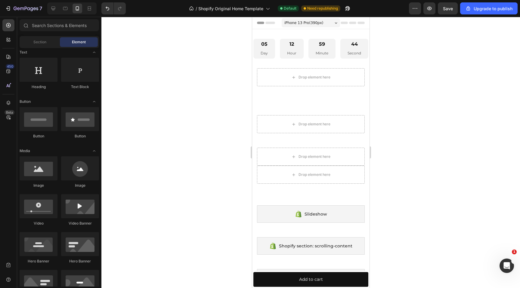
scroll to position [0, 0]
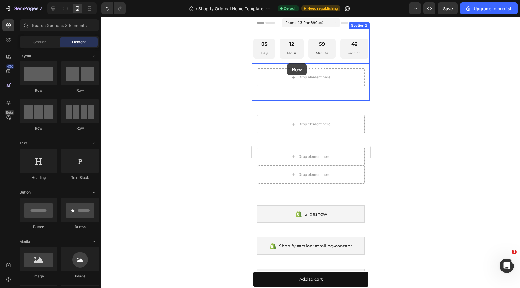
drag, startPoint x: 330, startPoint y: 96, endPoint x: 290, endPoint y: 62, distance: 51.9
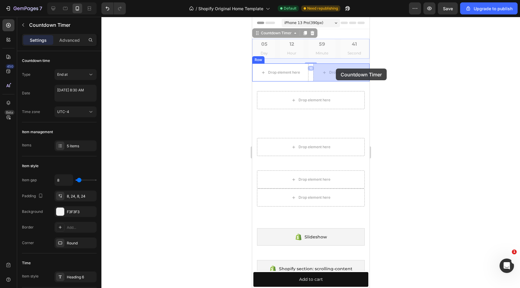
drag, startPoint x: 326, startPoint y: 46, endPoint x: 336, endPoint y: 69, distance: 24.5
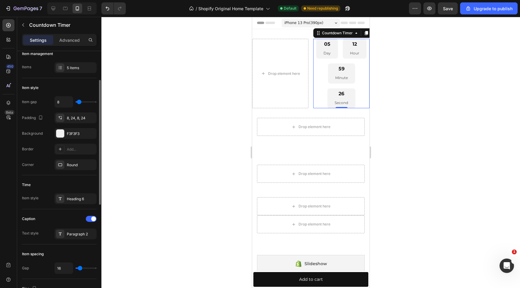
scroll to position [81, 0]
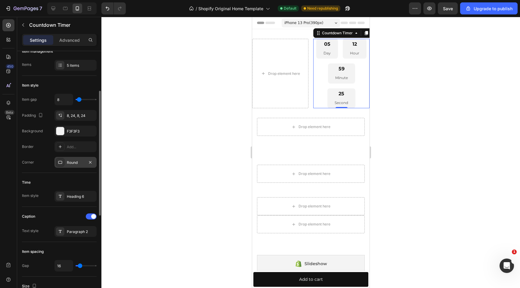
click at [76, 161] on div "Round" at bounding box center [75, 162] width 17 height 5
click at [76, 150] on div "Add..." at bounding box center [75, 146] width 42 height 11
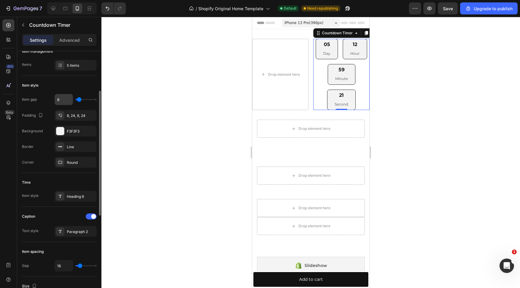
drag, startPoint x: 77, startPoint y: 102, endPoint x: 70, endPoint y: 102, distance: 7.2
click at [70, 102] on div "8" at bounding box center [75, 99] width 42 height 11
type input "5"
type input "2"
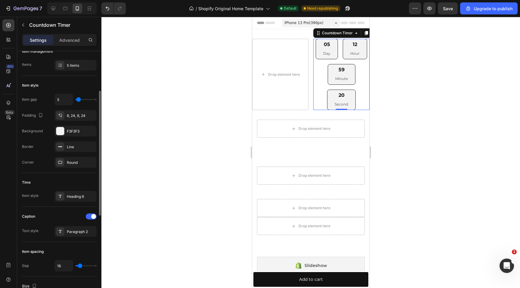
type input "2"
type input "0"
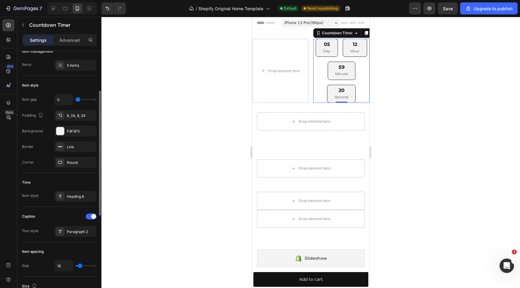
drag, startPoint x: 79, startPoint y: 99, endPoint x: 66, endPoint y: 99, distance: 12.6
type input "0"
click at [76, 99] on input "range" at bounding box center [86, 99] width 21 height 1
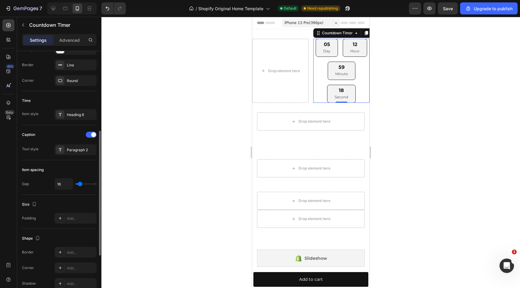
scroll to position [175, 0]
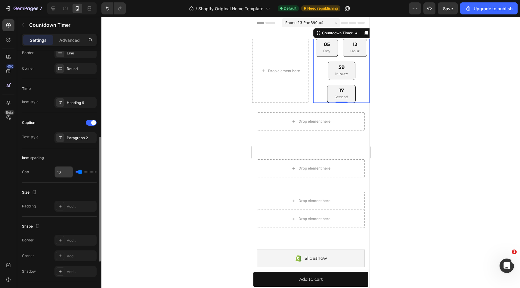
drag, startPoint x: 82, startPoint y: 173, endPoint x: 67, endPoint y: 173, distance: 15.3
click at [67, 173] on div "16" at bounding box center [75, 171] width 42 height 11
type input "4"
type input "0"
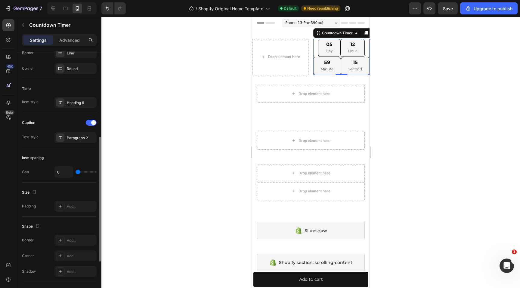
drag, startPoint x: 79, startPoint y: 171, endPoint x: 60, endPoint y: 171, distance: 18.7
type input "0"
click at [76, 172] on input "range" at bounding box center [86, 172] width 21 height 1
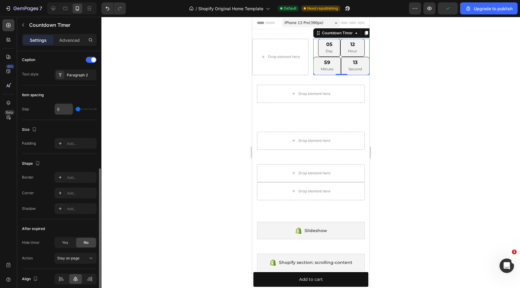
scroll to position [263, 0]
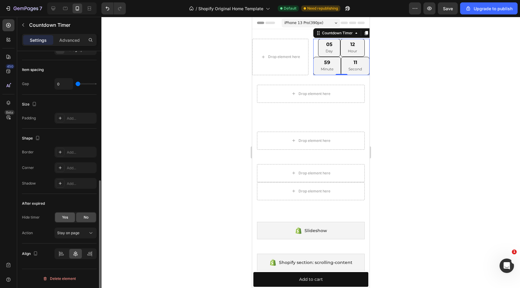
click at [72, 216] on div "Yes" at bounding box center [65, 218] width 20 height 10
click at [84, 216] on span "No" at bounding box center [86, 217] width 5 height 5
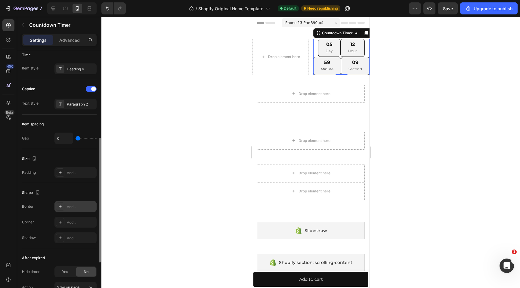
scroll to position [187, 0]
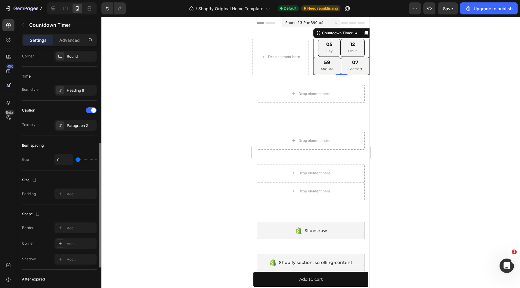
click at [81, 162] on div "0" at bounding box center [75, 159] width 42 height 11
click at [81, 161] on div "0" at bounding box center [75, 159] width 42 height 11
click at [80, 158] on div "0" at bounding box center [75, 159] width 42 height 11
type input "20"
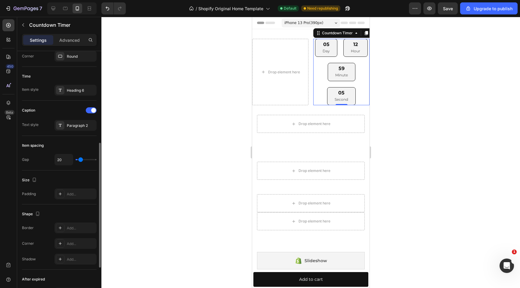
type input "20"
click at [80, 159] on input "range" at bounding box center [86, 159] width 21 height 1
type input "3"
type input "0"
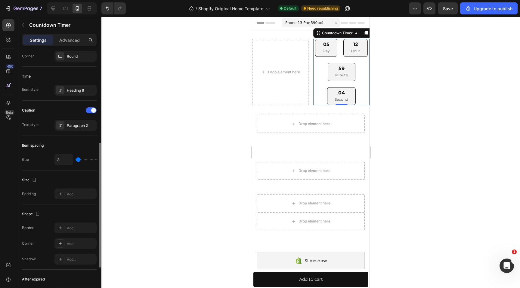
type input "0"
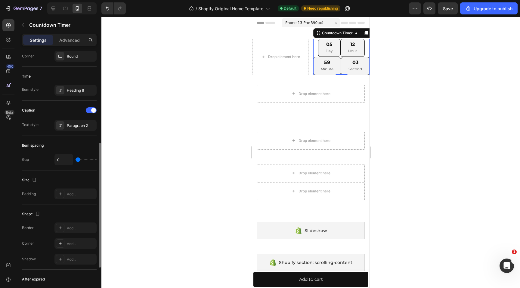
type input "1"
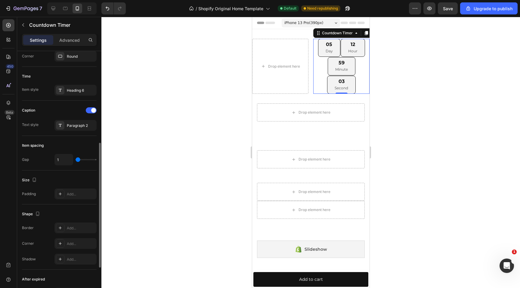
type input "2"
type input "3"
type input "6"
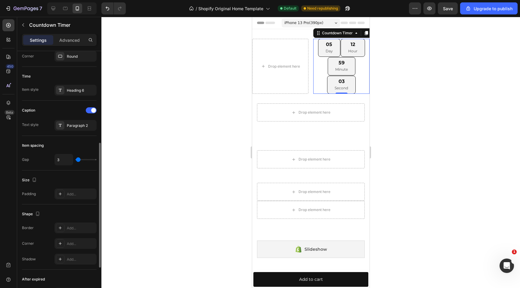
type input "6"
type input "9"
type input "11"
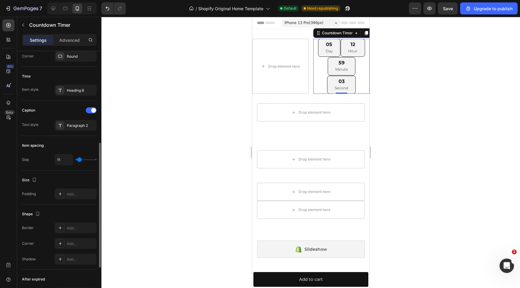
type input "12"
type input "13"
type input "14"
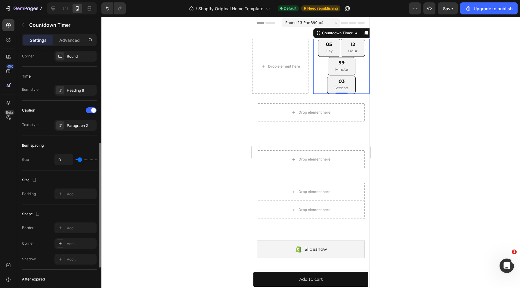
type input "14"
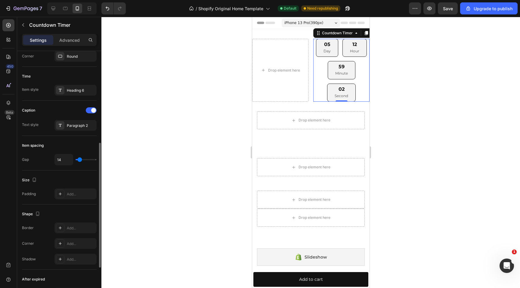
type input "15"
type input "14"
type input "13"
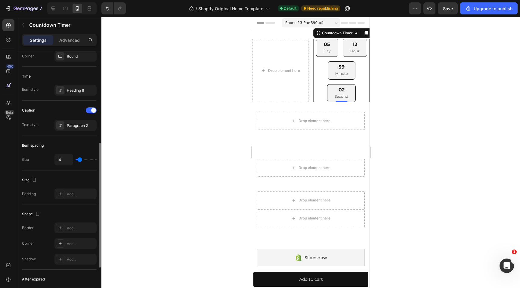
type input "13"
type input "12"
type input "11"
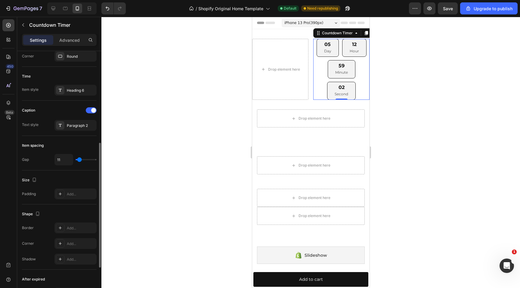
type input "10"
type input "9"
type input "8"
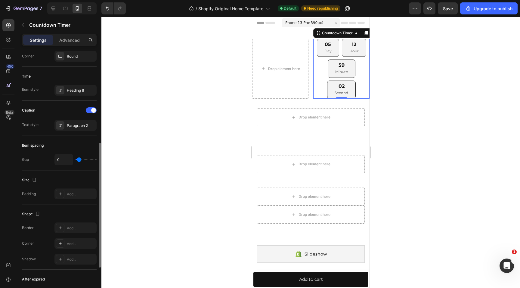
type input "8"
type input "7"
type input "6"
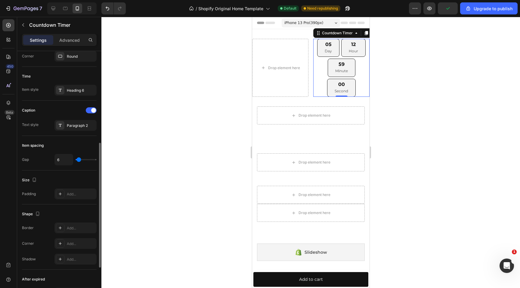
click at [79, 160] on input "range" at bounding box center [86, 159] width 21 height 1
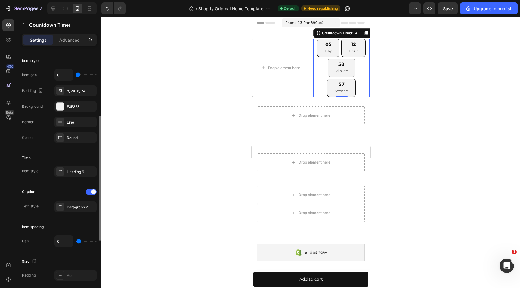
scroll to position [105, 0]
click at [80, 140] on div "Round" at bounding box center [75, 138] width 17 height 5
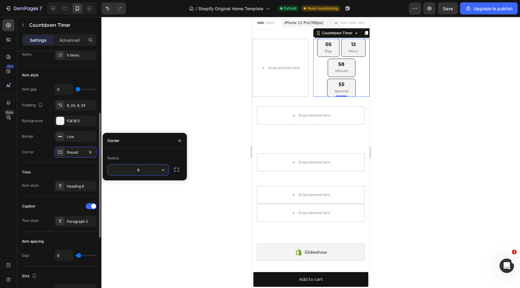
scroll to position [81, 0]
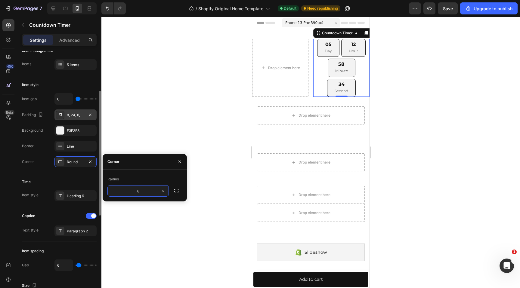
click at [76, 117] on div "8, 24, 8, 24" at bounding box center [75, 115] width 17 height 5
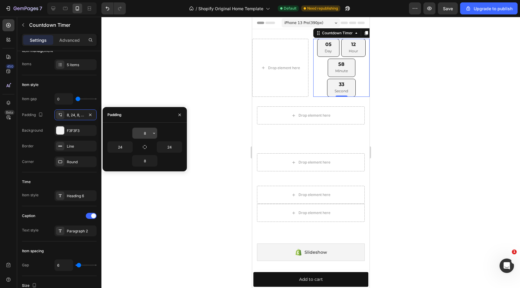
click at [138, 133] on input "8" at bounding box center [144, 133] width 25 height 11
type input "4"
click at [128, 147] on icon "button" at bounding box center [129, 147] width 5 height 5
click at [122, 142] on input "24" at bounding box center [120, 147] width 25 height 11
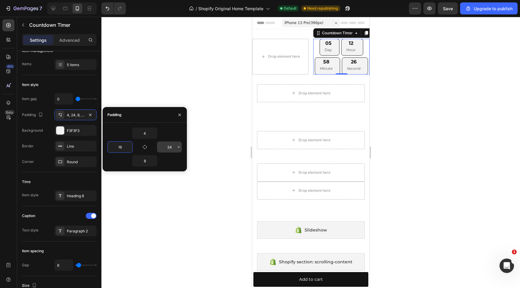
type input "16"
click at [166, 146] on input "24" at bounding box center [169, 147] width 25 height 11
type input "4"
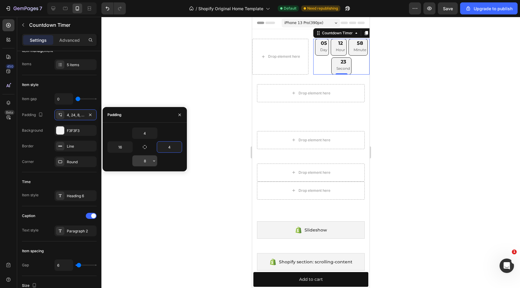
click at [147, 161] on input "8" at bounding box center [144, 161] width 25 height 11
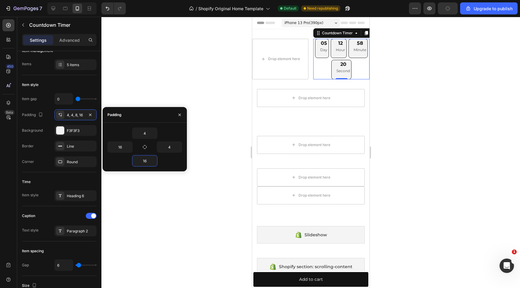
type input "16"
click at [168, 161] on div "16" at bounding box center [144, 160] width 75 height 11
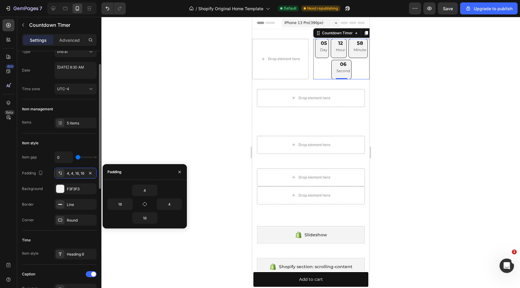
scroll to position [24, 0]
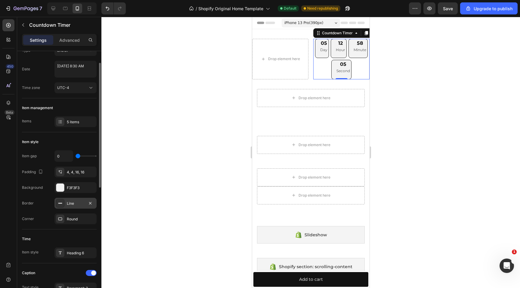
click at [76, 204] on div "Line" at bounding box center [75, 203] width 17 height 5
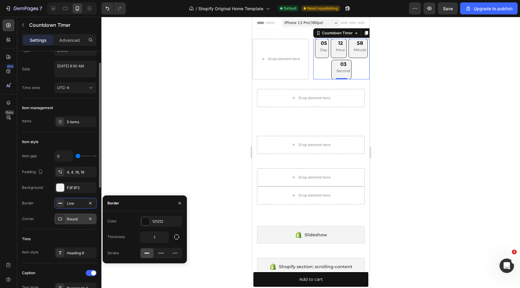
click at [76, 218] on div "Round" at bounding box center [75, 219] width 17 height 5
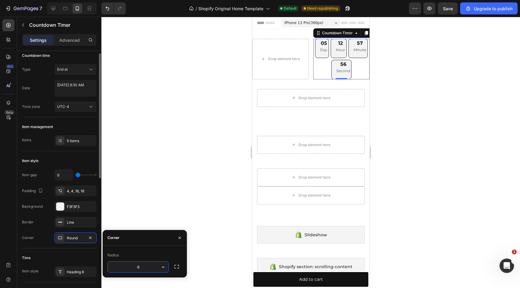
scroll to position [0, 0]
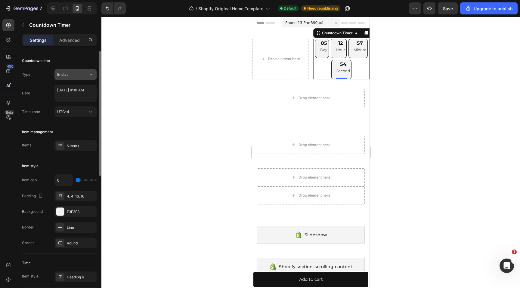
click at [76, 78] on button "End at" at bounding box center [75, 74] width 42 height 11
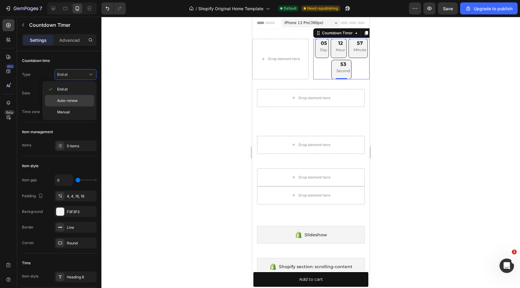
click at [73, 97] on div "Auto-renew" at bounding box center [69, 100] width 49 height 11
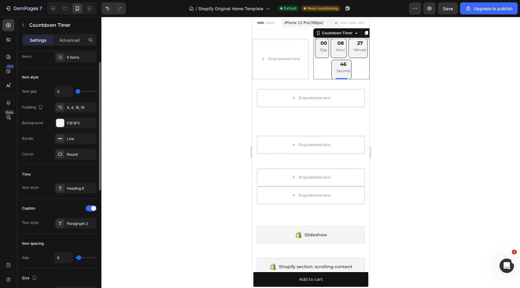
scroll to position [46, 0]
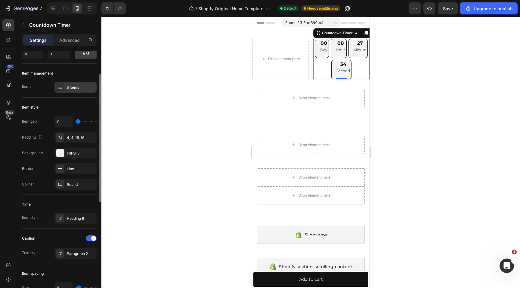
click at [72, 88] on div "5 items" at bounding box center [81, 87] width 28 height 5
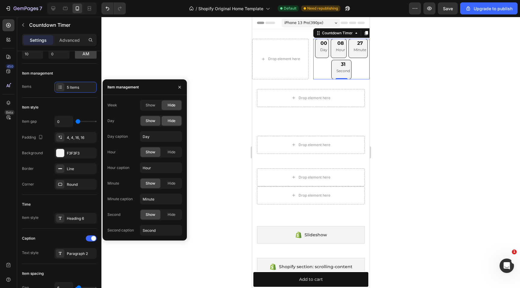
click at [171, 120] on span "Hide" at bounding box center [172, 120] width 8 height 5
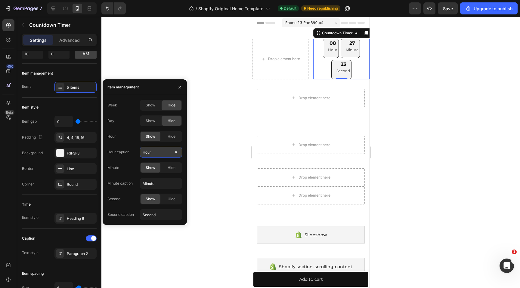
click at [170, 149] on input "Hour" at bounding box center [161, 152] width 42 height 11
type input "Stunden"
click at [166, 183] on input "Minute" at bounding box center [161, 183] width 42 height 11
click at [166, 182] on input "Minute" at bounding box center [161, 183] width 42 height 11
type input "Minuten"
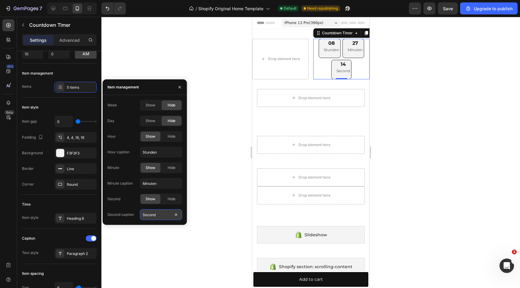
click at [160, 217] on input "Second" at bounding box center [161, 214] width 42 height 11
type input "Sekunden"
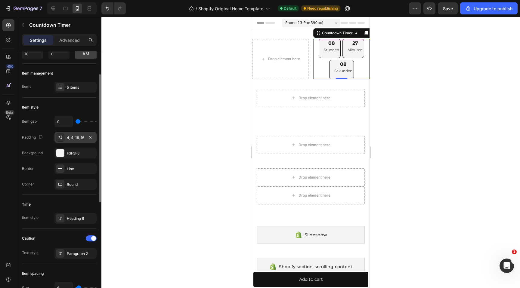
click at [78, 136] on div "4, 4, 16, 16" at bounding box center [75, 137] width 17 height 5
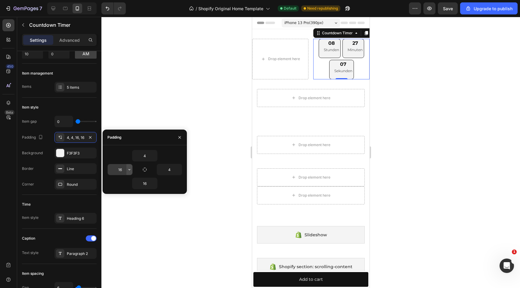
click at [128, 169] on icon "button" at bounding box center [129, 169] width 5 height 5
click at [125, 172] on input "16" at bounding box center [120, 169] width 25 height 11
type input "4"
click at [144, 184] on input "16" at bounding box center [144, 183] width 25 height 11
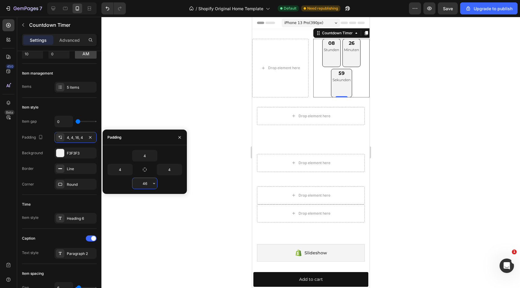
type input "4"
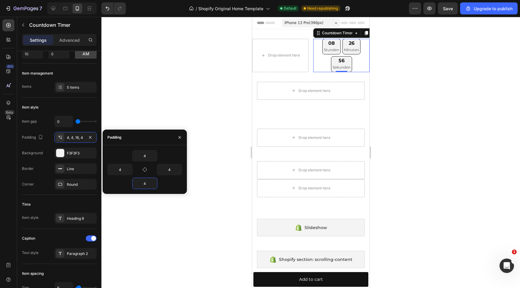
click at [195, 138] on div at bounding box center [310, 152] width 419 height 271
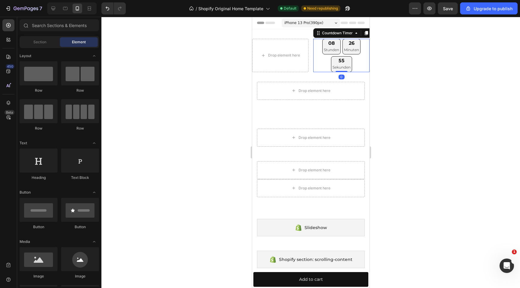
click at [337, 58] on div "55" at bounding box center [341, 61] width 18 height 6
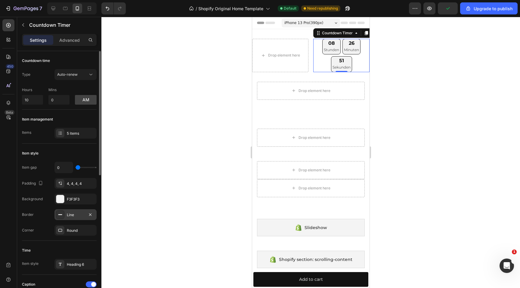
click at [77, 215] on div "Line" at bounding box center [75, 214] width 17 height 5
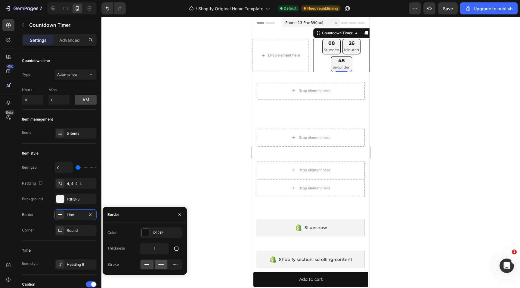
click at [159, 262] on icon at bounding box center [161, 265] width 6 height 6
click at [144, 265] on icon at bounding box center [147, 265] width 6 height 6
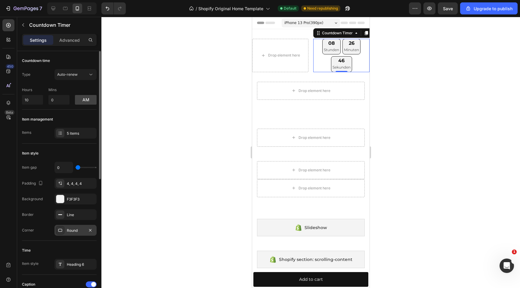
click at [76, 228] on div "Round" at bounding box center [75, 230] width 17 height 5
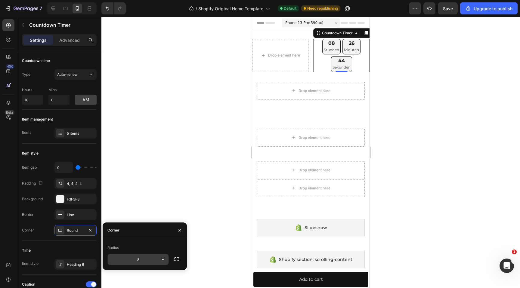
click at [148, 256] on input "8" at bounding box center [138, 259] width 61 height 11
click at [146, 260] on input "8" at bounding box center [138, 259] width 61 height 11
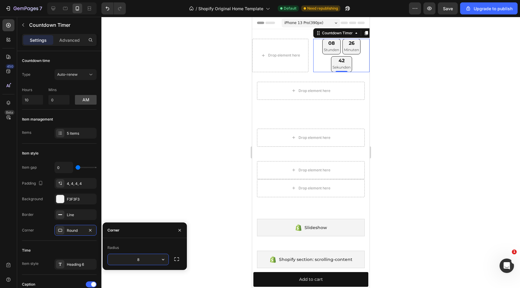
click at [146, 260] on input "8" at bounding box center [138, 259] width 61 height 11
type input "4"
click at [150, 209] on div at bounding box center [310, 152] width 419 height 271
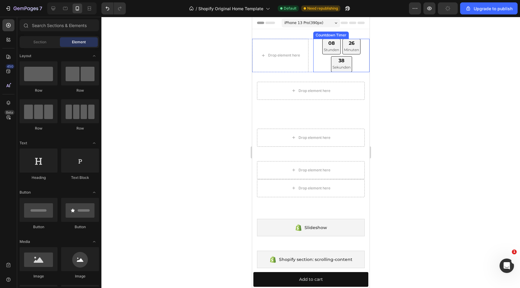
click at [332, 48] on p "Stunden" at bounding box center [331, 50] width 15 height 7
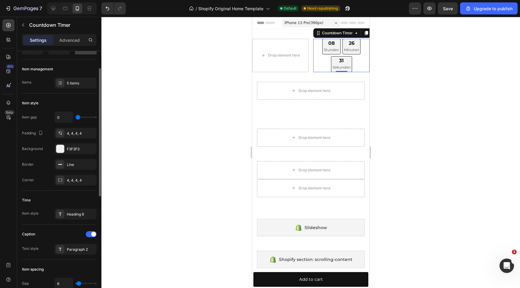
scroll to position [45, 0]
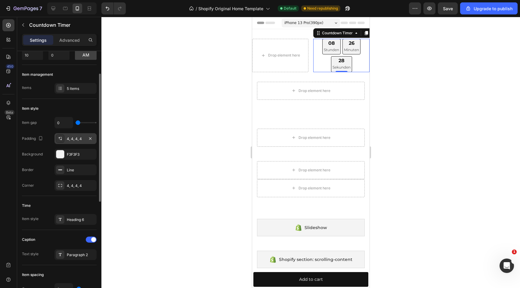
click at [73, 134] on div "4, 4, 4, 4" at bounding box center [75, 138] width 42 height 11
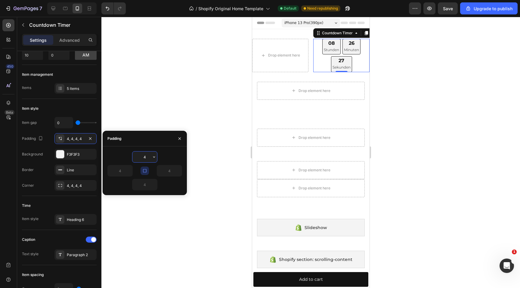
click at [144, 156] on input "4" at bounding box center [144, 157] width 25 height 11
click at [152, 158] on icon "button" at bounding box center [154, 157] width 5 height 5
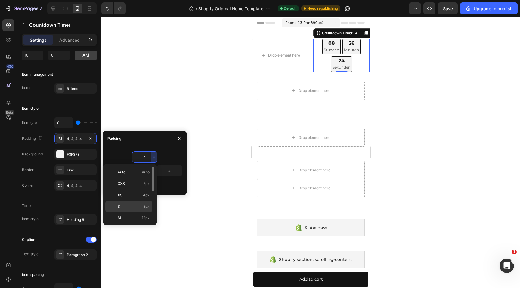
click at [133, 204] on p "S 8px" at bounding box center [134, 206] width 32 height 5
type input "8"
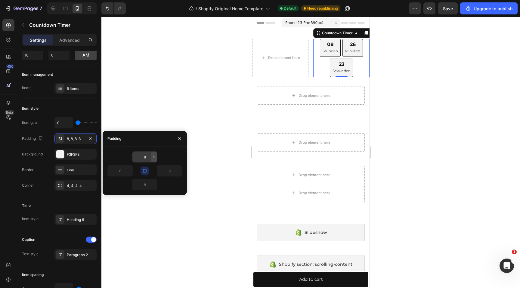
click at [153, 155] on icon "button" at bounding box center [154, 157] width 5 height 5
click at [146, 156] on input "8" at bounding box center [144, 157] width 25 height 11
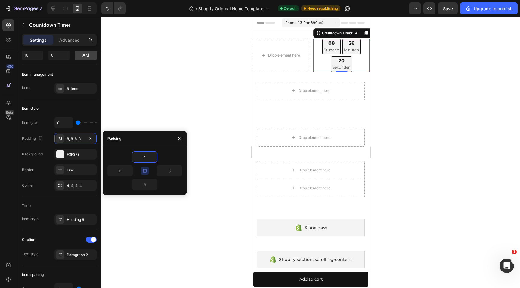
type input "4"
click at [160, 138] on div "Padding" at bounding box center [145, 139] width 84 height 16
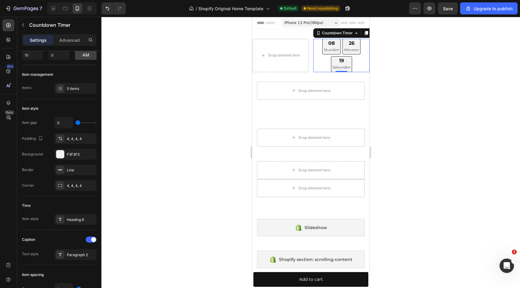
click at [339, 56] on div "19 Sekunden" at bounding box center [341, 64] width 21 height 16
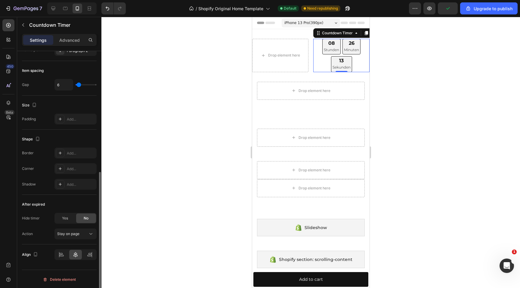
scroll to position [250, 0]
click at [67, 219] on span "Yes" at bounding box center [65, 217] width 6 height 5
click at [84, 216] on span "No" at bounding box center [86, 217] width 5 height 5
click at [71, 235] on span "Stay on page" at bounding box center [68, 233] width 22 height 5
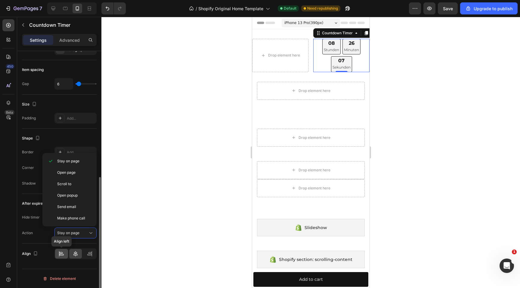
click at [62, 252] on icon at bounding box center [61, 253] width 3 height 2
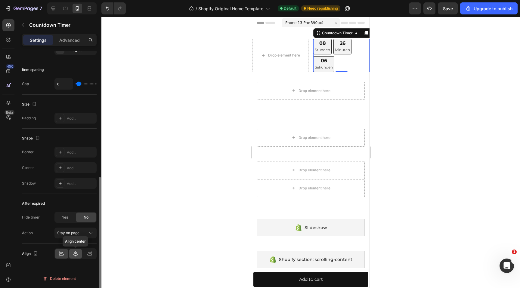
click at [77, 257] on div at bounding box center [75, 254] width 13 height 10
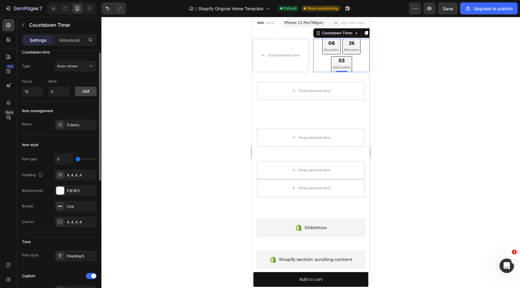
scroll to position [0, 0]
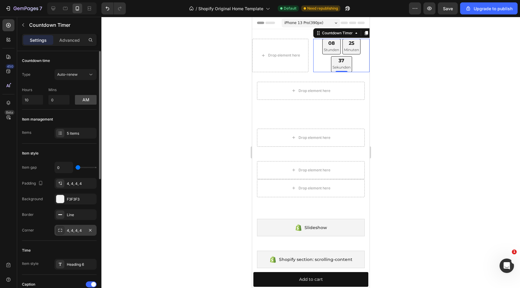
click at [82, 227] on div "4, 4, 4, 4" at bounding box center [75, 230] width 42 height 11
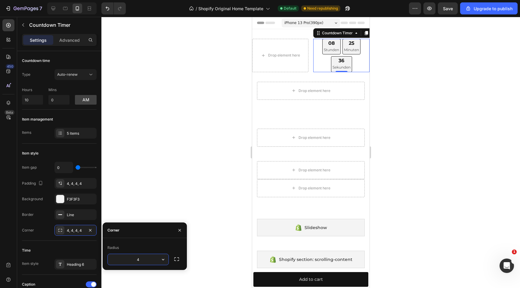
click at [128, 259] on input "4" at bounding box center [138, 259] width 61 height 11
click at [141, 259] on input "4" at bounding box center [138, 259] width 61 height 11
drag, startPoint x: 146, startPoint y: 259, endPoint x: 128, endPoint y: 258, distance: 18.4
click at [128, 258] on input "4" at bounding box center [138, 259] width 61 height 11
type input "8"
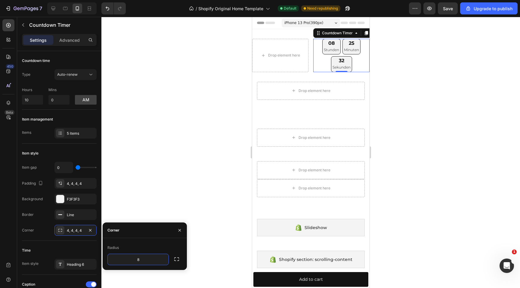
click at [175, 203] on div at bounding box center [310, 152] width 419 height 271
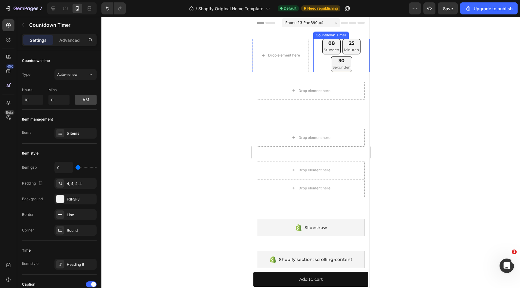
click at [342, 60] on div "30" at bounding box center [341, 61] width 18 height 6
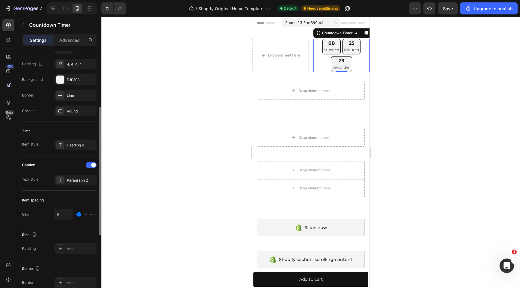
scroll to position [117, 0]
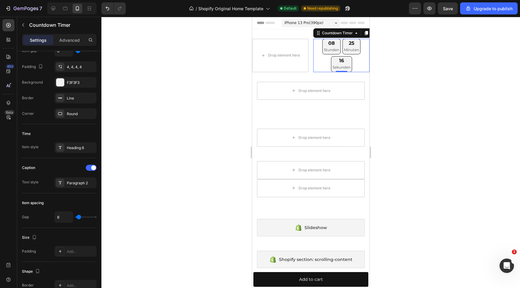
click at [117, 55] on div at bounding box center [310, 152] width 419 height 271
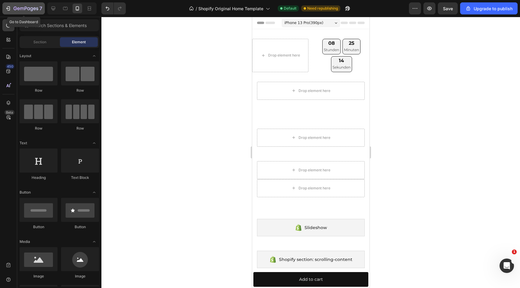
click at [6, 9] on icon "button" at bounding box center [8, 8] width 6 height 6
